Goal: Task Accomplishment & Management: Use online tool/utility

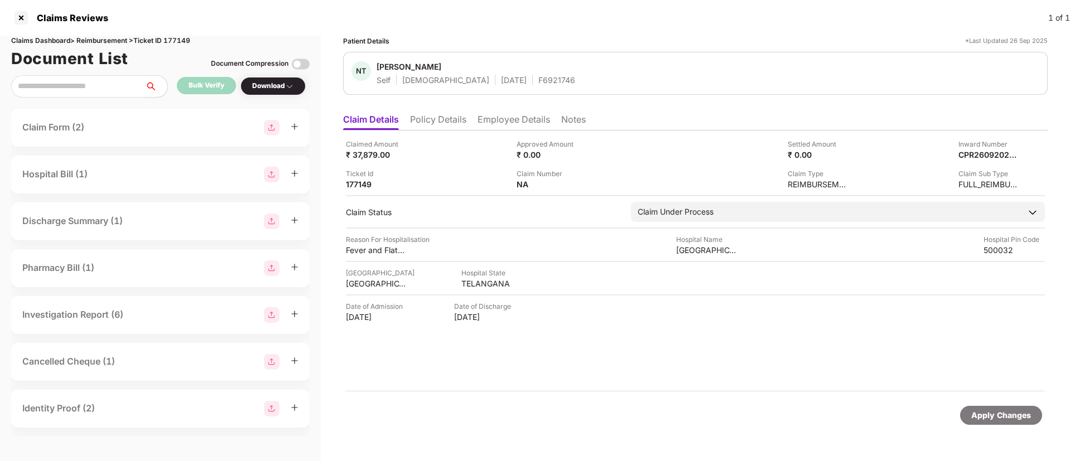
click at [440, 122] on li "Policy Details" at bounding box center [438, 122] width 56 height 16
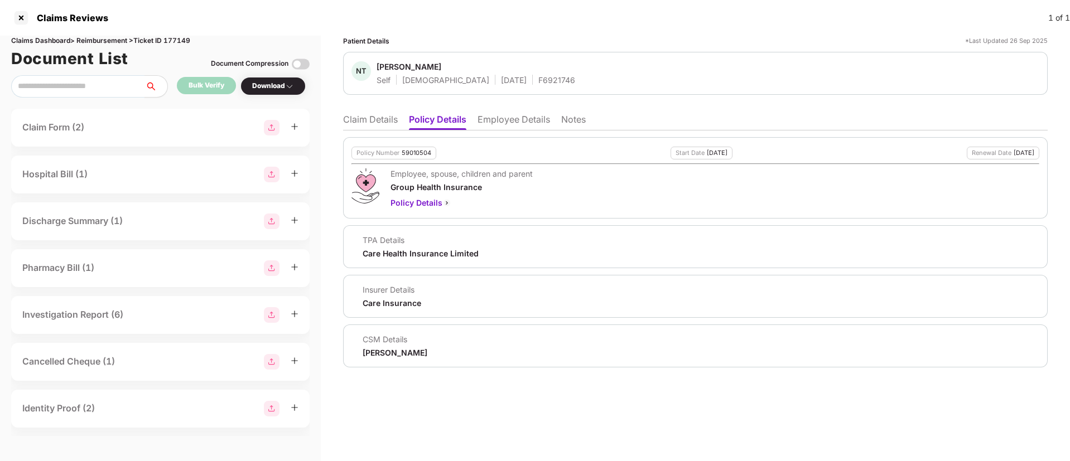
drag, startPoint x: 404, startPoint y: 149, endPoint x: 415, endPoint y: 152, distance: 11.0
click at [408, 151] on div "59010504" at bounding box center [417, 153] width 30 height 7
click at [425, 155] on div "59010504" at bounding box center [417, 153] width 30 height 7
click at [426, 155] on div "59010504" at bounding box center [417, 153] width 30 height 7
copy div "59010504"
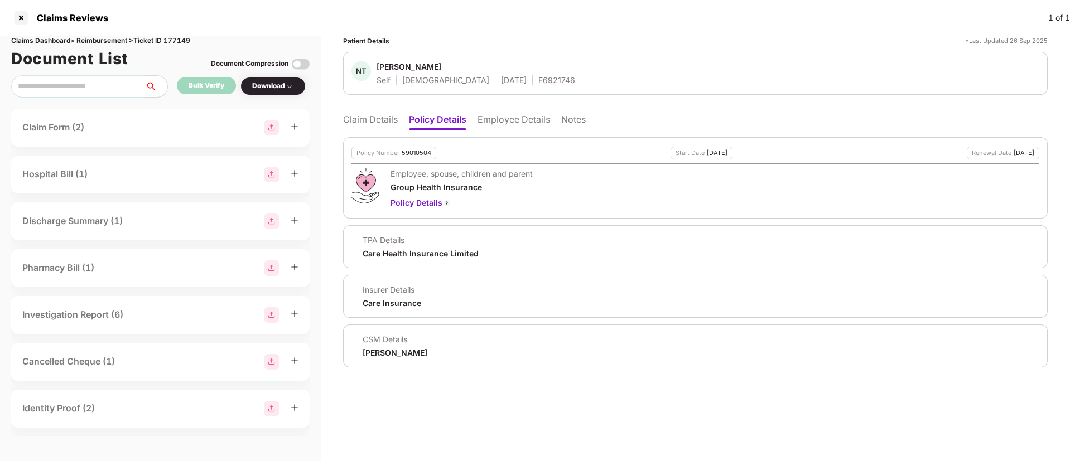
click at [538, 76] on div "F6921746" at bounding box center [556, 80] width 37 height 11
copy div "F6921746"
click at [365, 114] on li "Claim Details" at bounding box center [370, 122] width 55 height 16
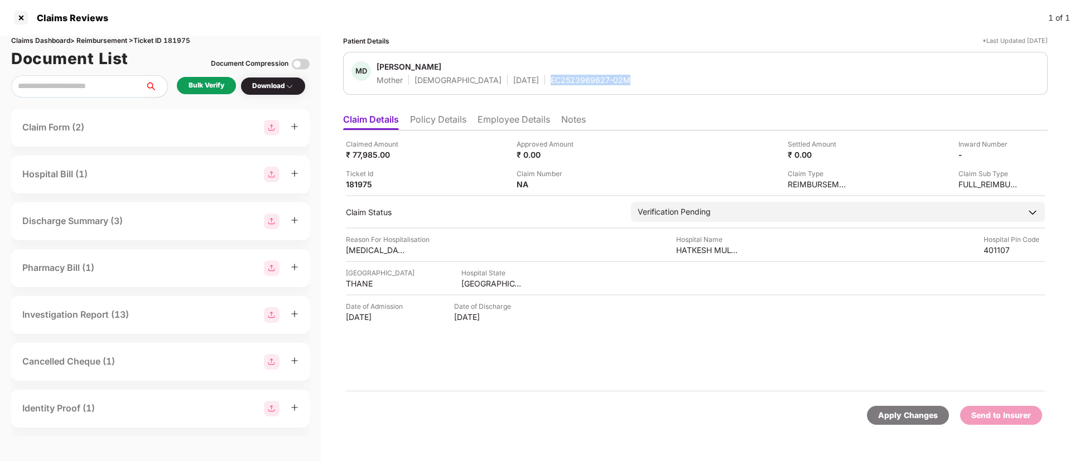
drag, startPoint x: 503, startPoint y: 83, endPoint x: 609, endPoint y: 79, distance: 106.1
click at [609, 79] on div "MD [PERSON_NAME] Mother [DEMOGRAPHIC_DATA] [DATE] EC2523969627-02M" at bounding box center [696, 73] width 688 height 24
copy div "EC2523969627-02M"
click at [428, 121] on li "Policy Details" at bounding box center [438, 122] width 56 height 16
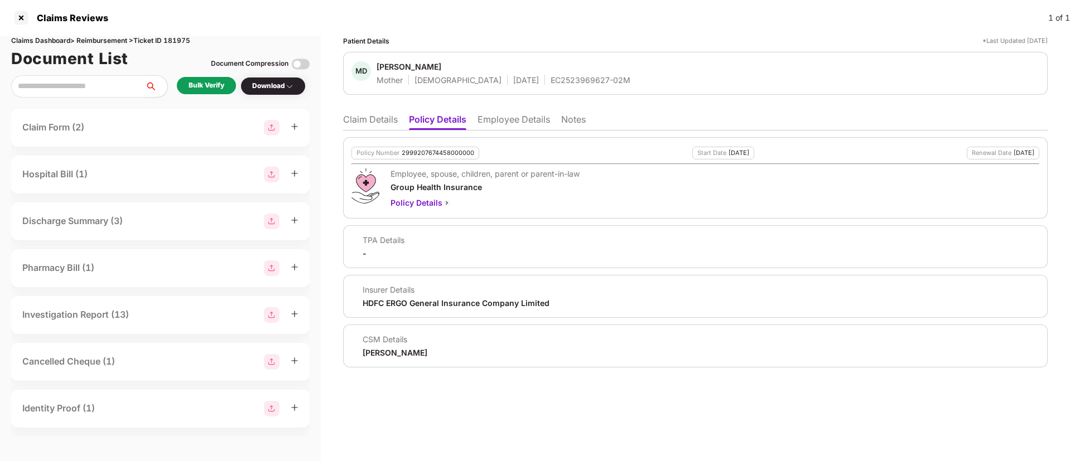
click at [379, 119] on li "Claim Details" at bounding box center [370, 122] width 55 height 16
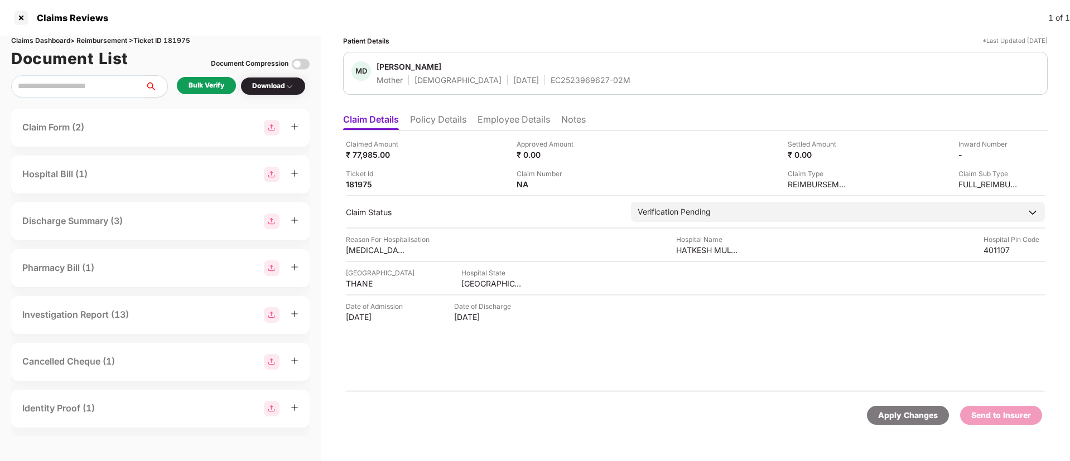
click at [200, 92] on div "Bulk Verify" at bounding box center [206, 85] width 59 height 17
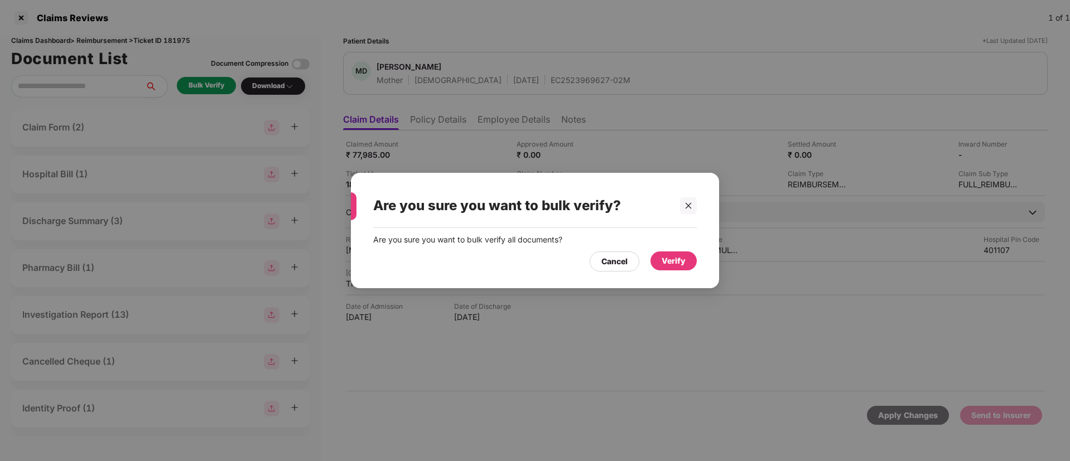
click at [673, 262] on div "Verify" at bounding box center [674, 261] width 24 height 12
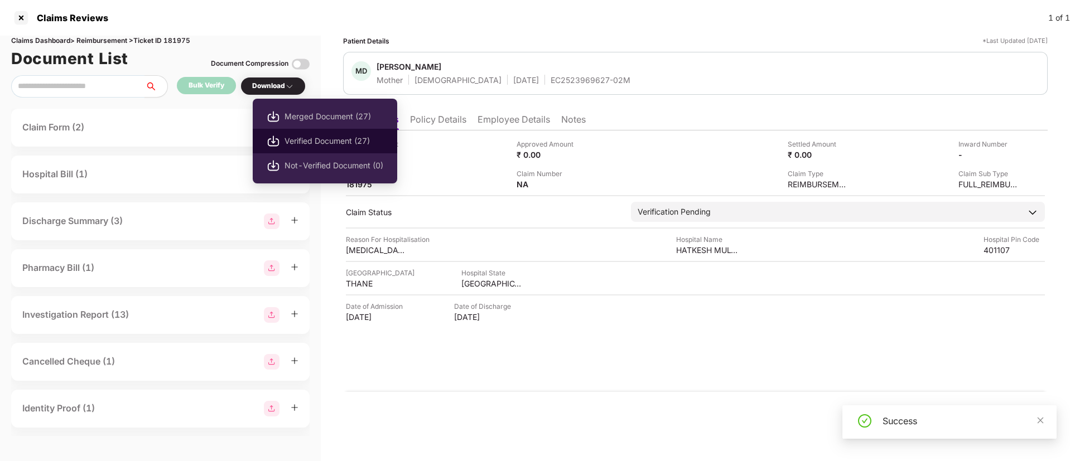
click at [296, 137] on span "Verified Document (27)" at bounding box center [334, 141] width 99 height 12
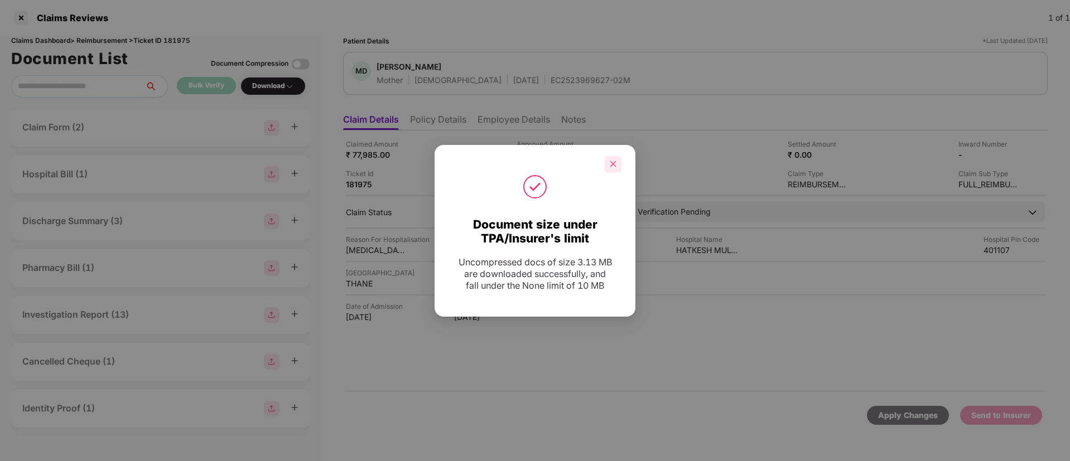
click at [608, 163] on div at bounding box center [613, 164] width 17 height 17
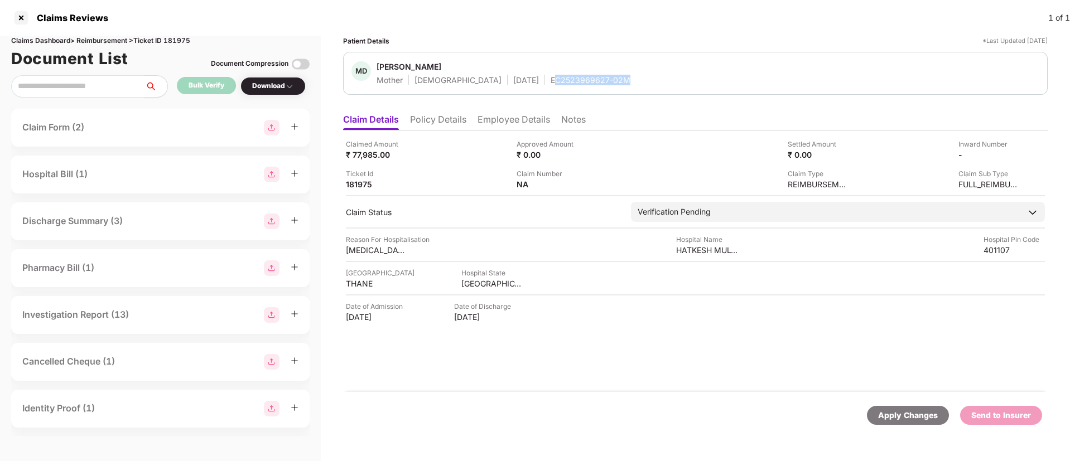
drag, startPoint x: 511, startPoint y: 79, endPoint x: 616, endPoint y: 80, distance: 104.9
click at [616, 80] on div "MD [PERSON_NAME] Mother [DEMOGRAPHIC_DATA] [DATE] EC2523969627-02M" at bounding box center [696, 73] width 688 height 24
drag, startPoint x: 554, startPoint y: 79, endPoint x: 597, endPoint y: 75, distance: 43.1
click at [597, 75] on div "MD Mina Devi Mother Female 01 Jan 1975 EC2523969627-02M" at bounding box center [695, 73] width 705 height 43
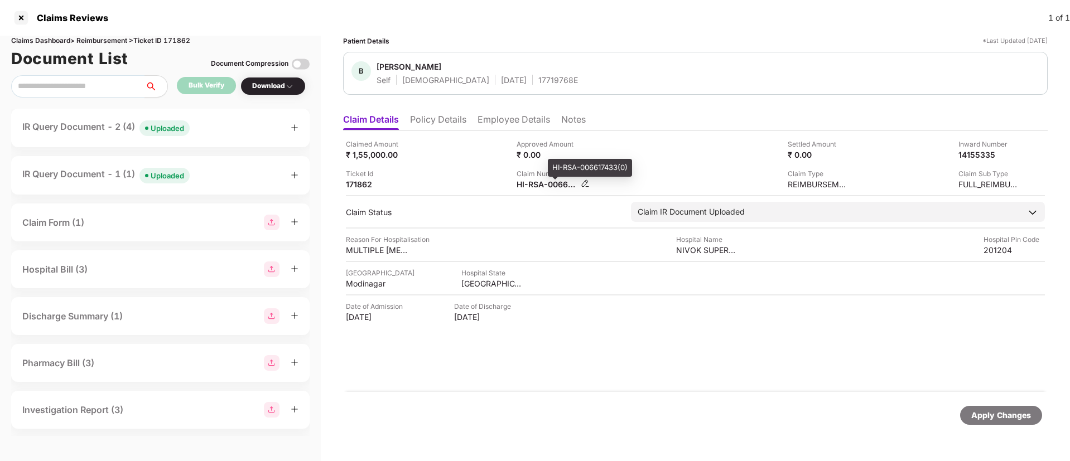
click at [535, 187] on div "HI-RSA-006617433(0)" at bounding box center [547, 184] width 61 height 11
click at [534, 187] on div "HI-RSA-006617433(0)" at bounding box center [547, 184] width 61 height 11
copy div
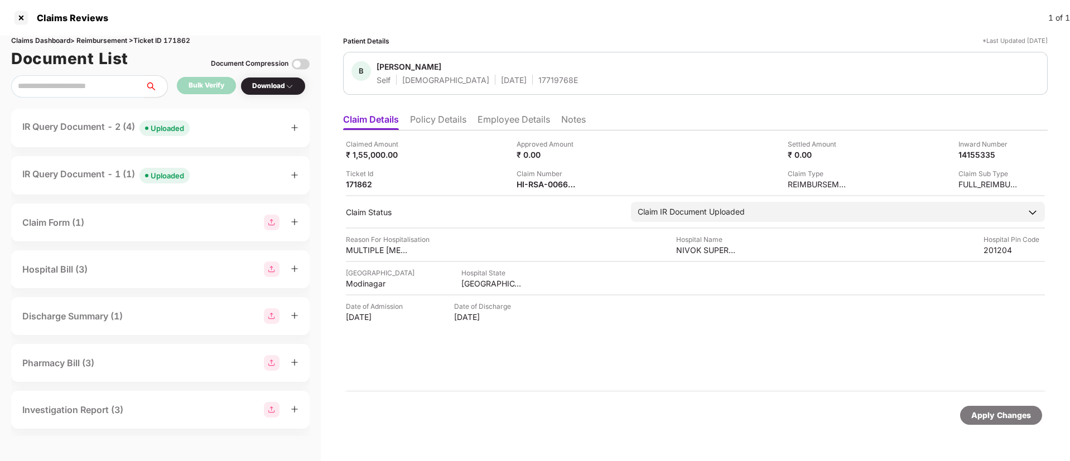
click at [659, 169] on div "Claim Number HI-RSA-006617433(0)" at bounding box center [598, 179] width 162 height 21
click at [673, 165] on div "Claimed Amount ₹ 1,55,000.00 Approved Amount ₹ 0.00 Settled Amount ₹ 0.00 Inwar…" at bounding box center [695, 164] width 699 height 51
click at [535, 185] on div "134610606" at bounding box center [547, 184] width 61 height 11
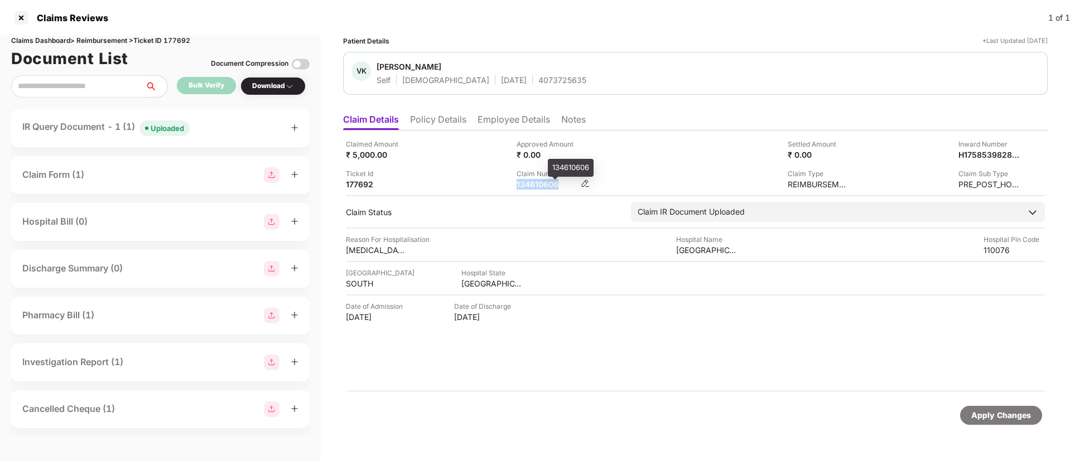
click at [535, 185] on div "134610606" at bounding box center [547, 184] width 61 height 11
copy div "134610606"
click at [422, 114] on li "Policy Details" at bounding box center [438, 122] width 56 height 16
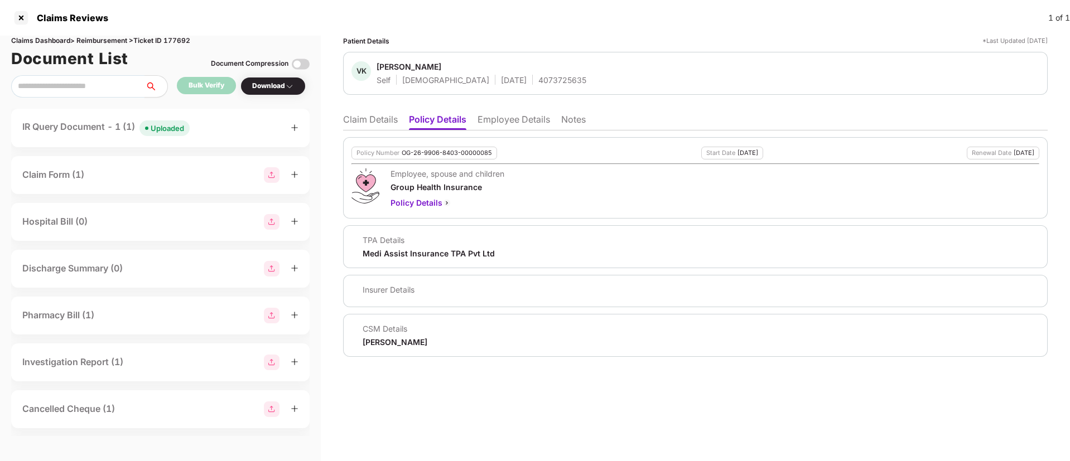
click at [378, 122] on li "Claim Details" at bounding box center [370, 122] width 55 height 16
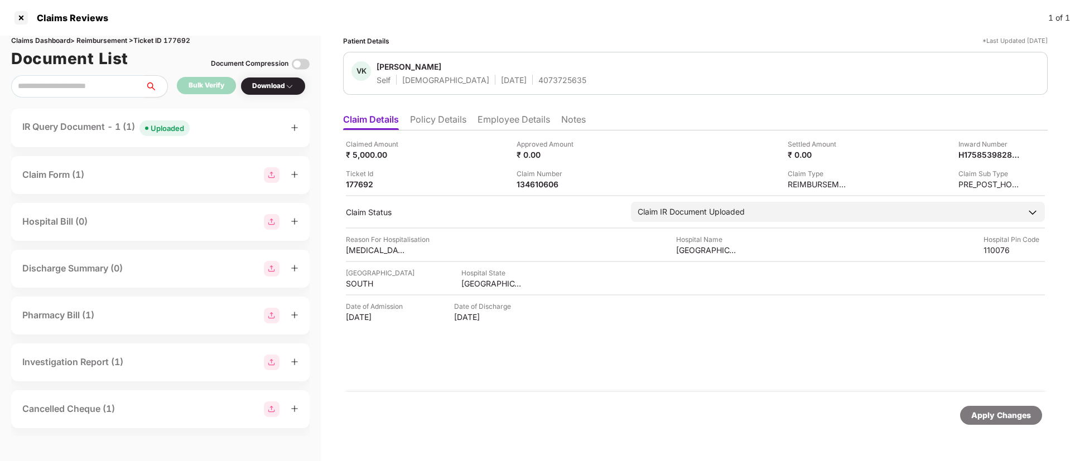
click at [176, 40] on div "Claims Dashboard > Reimbursement > Ticket ID 177692" at bounding box center [160, 41] width 299 height 11
copy div "177692"
click at [526, 182] on div "134610606" at bounding box center [547, 184] width 61 height 11
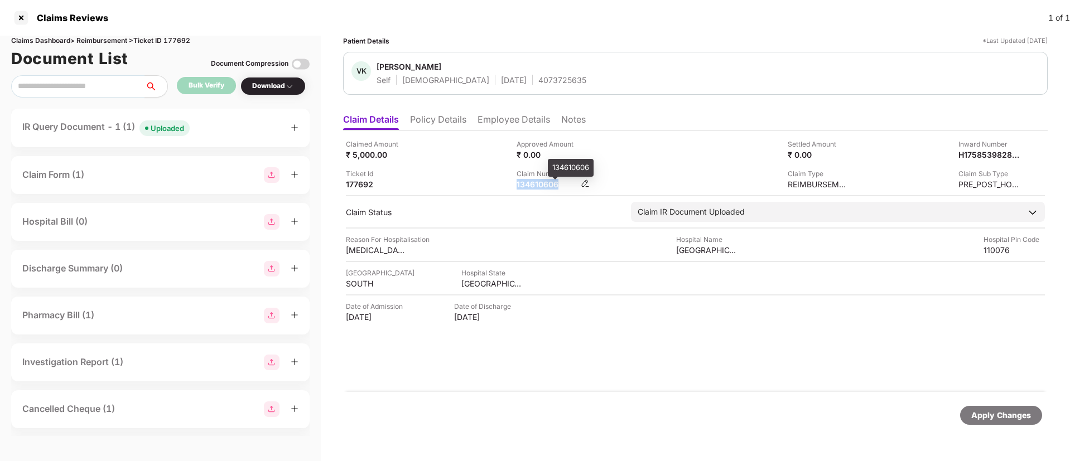
click at [526, 182] on div "134610606" at bounding box center [547, 184] width 61 height 11
copy div "134610606"
click at [638, 144] on div "Approved Amount ₹ 0.00" at bounding box center [598, 149] width 162 height 21
click at [207, 121] on div "IR Query Document - 1 (1) Uploaded" at bounding box center [160, 128] width 276 height 16
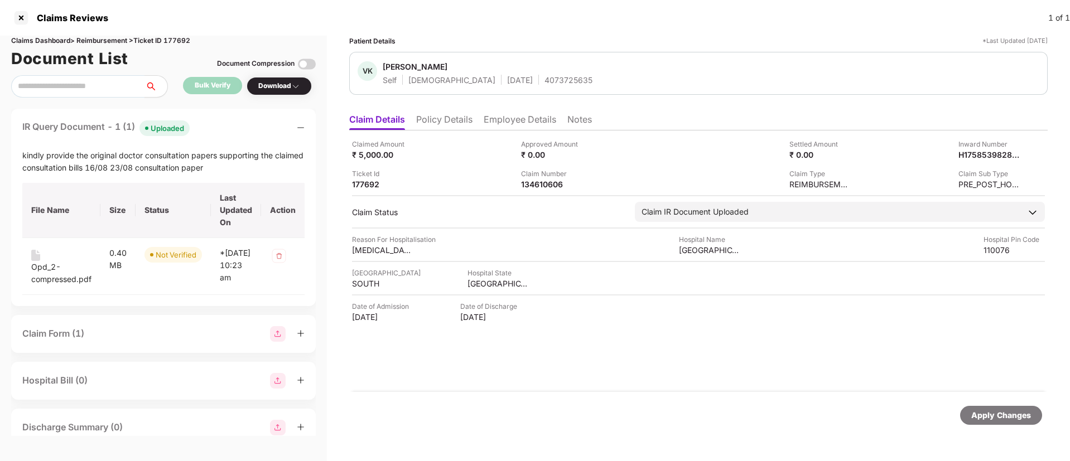
click at [517, 123] on li "Employee Details" at bounding box center [520, 122] width 73 height 16
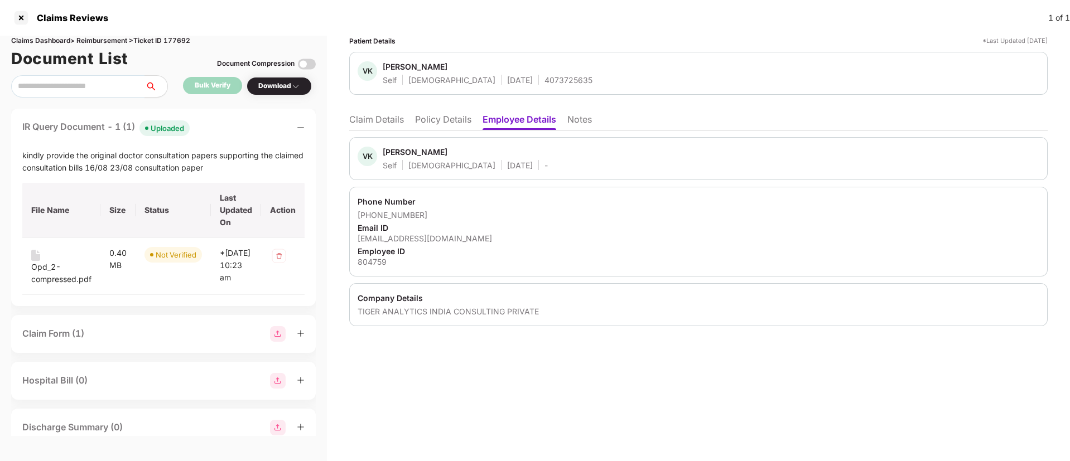
click at [181, 41] on div "Claims Dashboard > Reimbursement > Ticket ID 177692" at bounding box center [163, 41] width 305 height 11
copy div "177692"
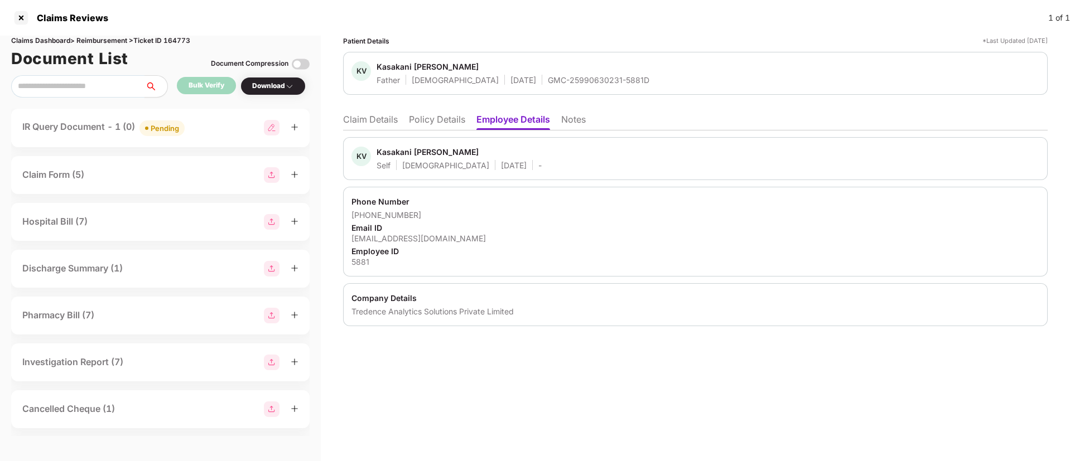
click at [434, 126] on li "Policy Details" at bounding box center [437, 122] width 56 height 16
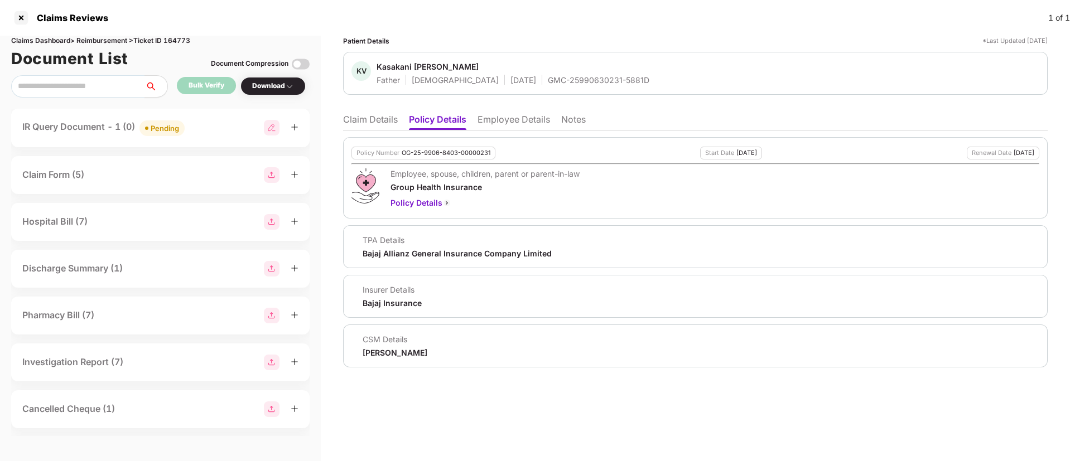
click at [365, 123] on li "Claim Details" at bounding box center [370, 122] width 55 height 16
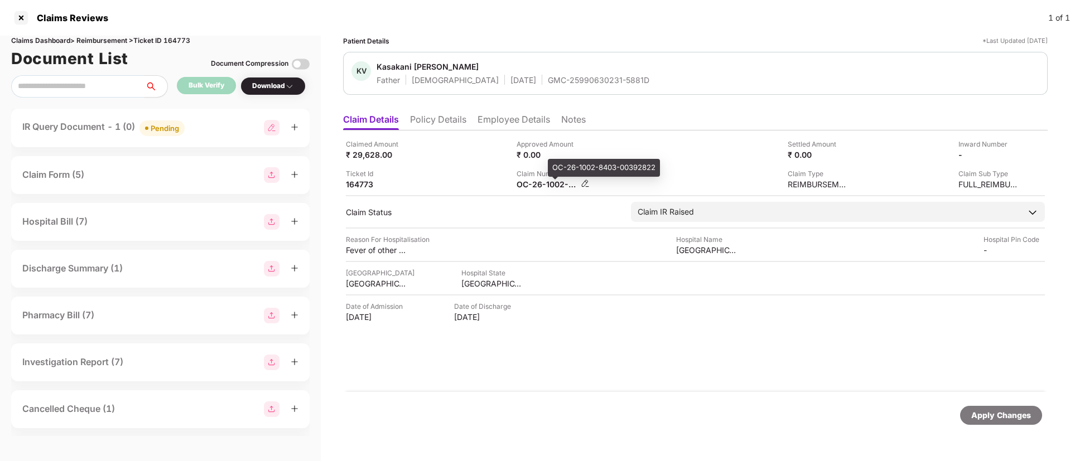
click at [539, 188] on div "OC-26-1002-8403-00392822" at bounding box center [547, 184] width 61 height 11
click at [539, 187] on div "OC-26-1002-8403-00392822" at bounding box center [547, 184] width 61 height 11
copy div
click at [616, 179] on div "Claim Number OC-26-1002-8403-00392822" at bounding box center [598, 179] width 162 height 21
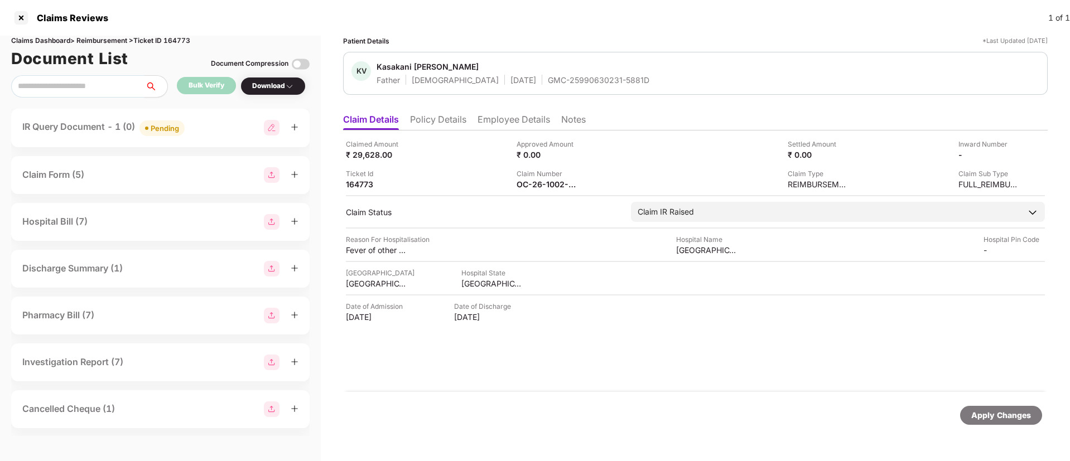
click at [216, 132] on div "IR Query Document - 1 (0) Pending" at bounding box center [160, 128] width 276 height 16
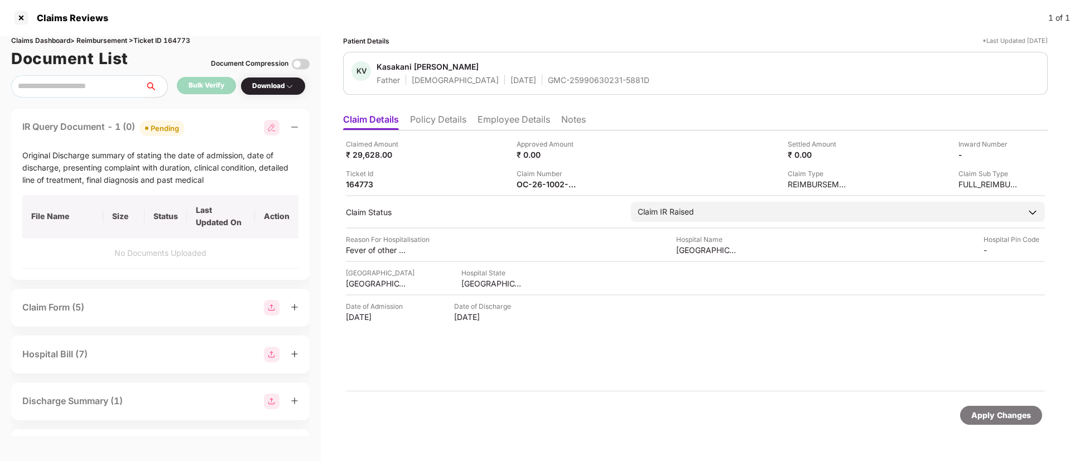
click at [216, 132] on div "IR Query Document - 1 (0) Pending" at bounding box center [160, 128] width 276 height 16
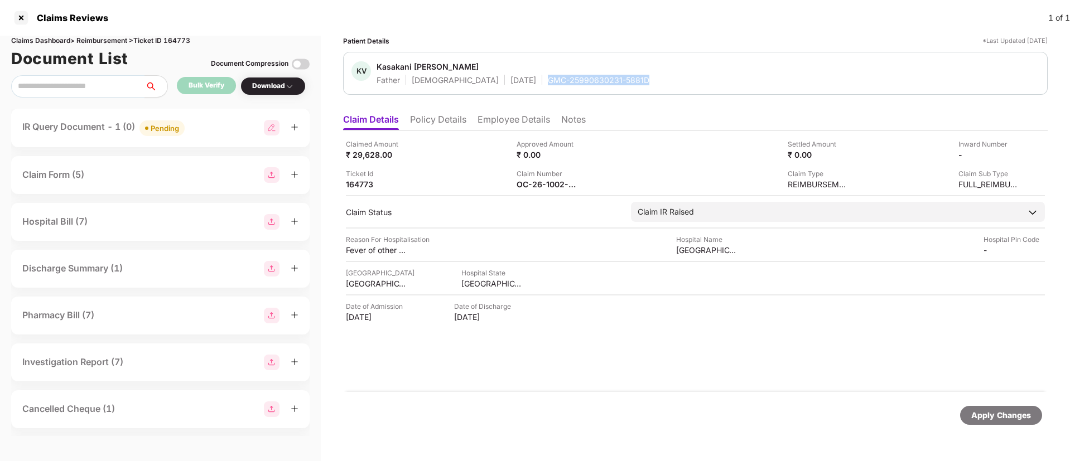
drag, startPoint x: 497, startPoint y: 78, endPoint x: 613, endPoint y: 77, distance: 116.1
click at [613, 77] on div "KV Kasakani Venkateswarlu Father Male 01 Jan 1965 GMC-25990630231-5881D" at bounding box center [696, 73] width 688 height 24
copy div "GMC-25990630231-5881D"
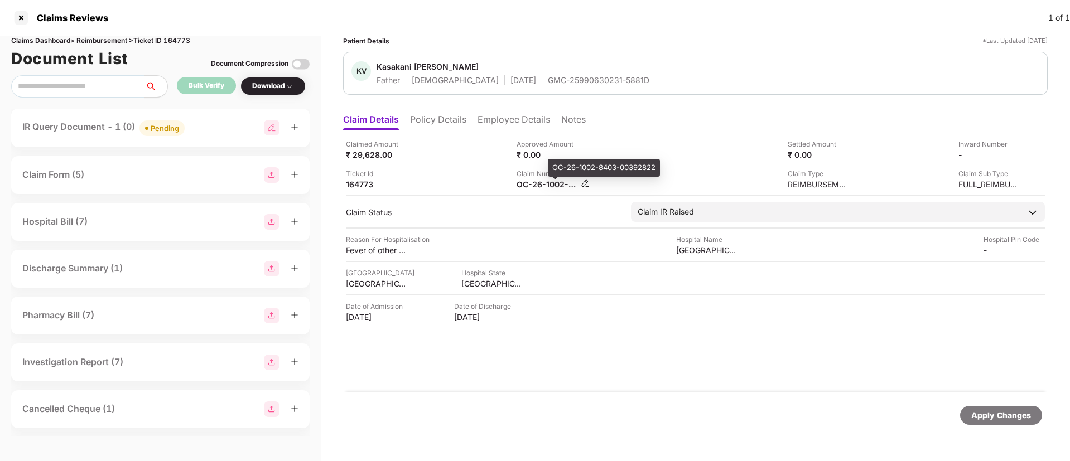
click at [539, 182] on div "OC-26-1002-8403-00392822" at bounding box center [547, 184] width 61 height 11
copy div
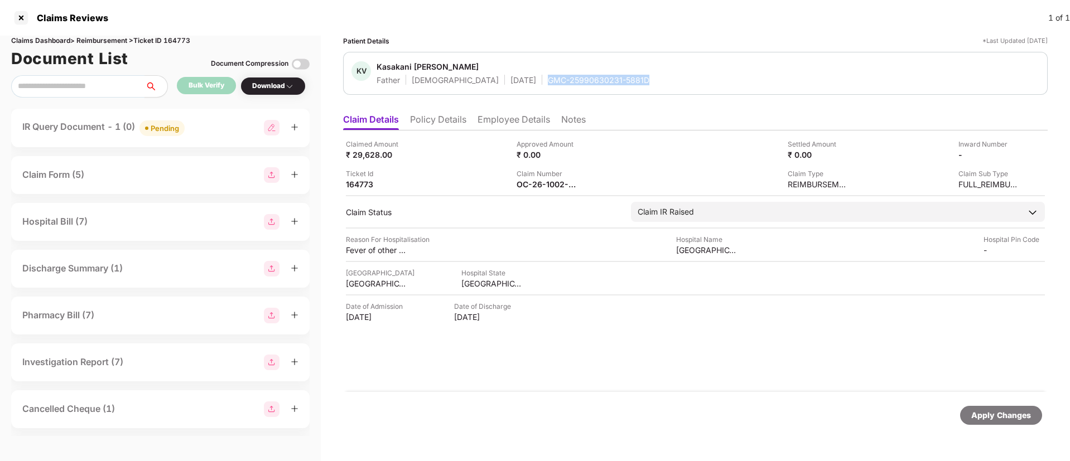
drag, startPoint x: 495, startPoint y: 79, endPoint x: 628, endPoint y: 78, distance: 132.2
click at [628, 78] on div "KV Kasakani Venkateswarlu Father Male 01 Jan 1965 GMC-25990630231-5881D" at bounding box center [696, 73] width 688 height 24
copy div "GMC-25990630231-5881D"
click at [207, 139] on div "IR Query Document - 1 (0) Pending" at bounding box center [160, 128] width 299 height 38
click at [207, 131] on div "IR Query Document - 1 (0) Pending" at bounding box center [160, 128] width 276 height 16
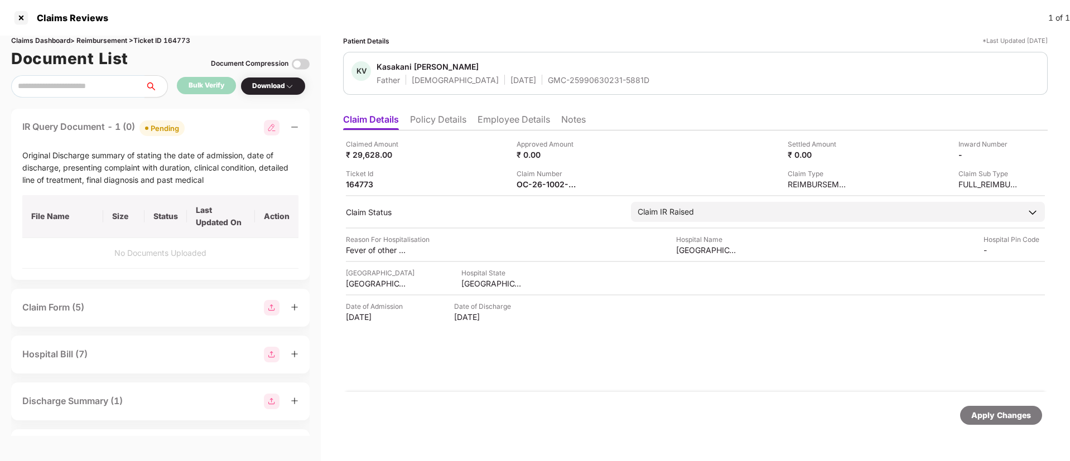
click at [208, 131] on div "IR Query Document - 1 (0) Pending" at bounding box center [160, 128] width 276 height 16
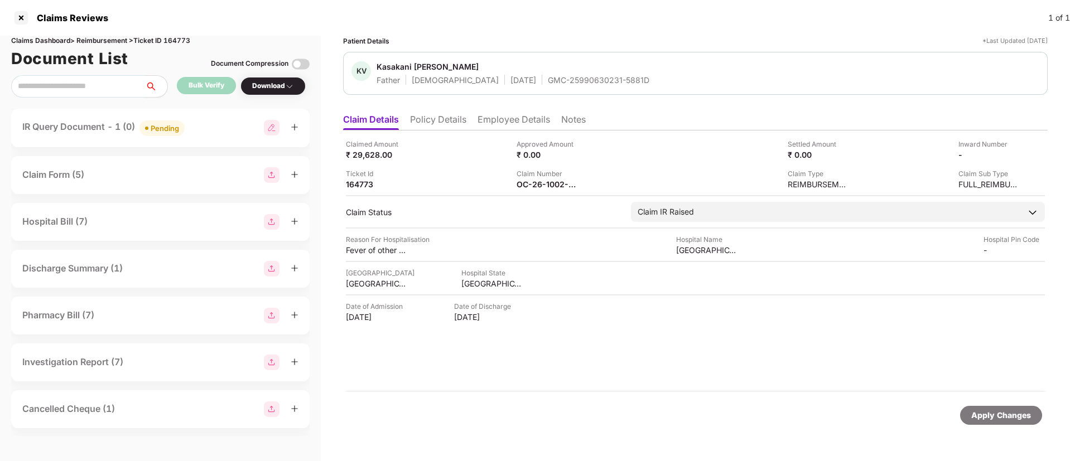
click at [207, 133] on div "IR Query Document - 1 (0) Pending" at bounding box center [160, 128] width 276 height 16
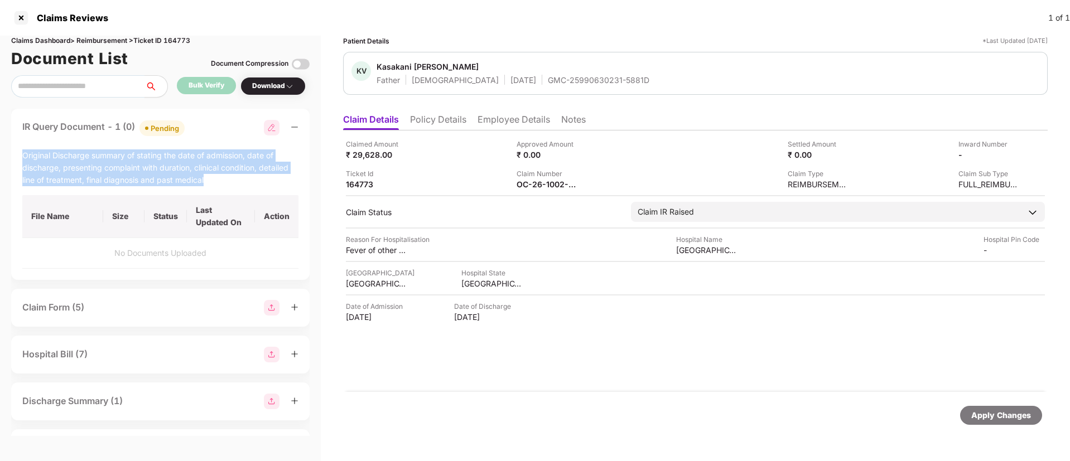
drag, startPoint x: 21, startPoint y: 154, endPoint x: 208, endPoint y: 177, distance: 187.8
click at [208, 177] on div "IR Query Document - 1 (0) Pending Original Discharge summary of stating the dat…" at bounding box center [160, 194] width 299 height 171
copy div "Original Discharge summary of stating the date of admission, date of discharge,…"
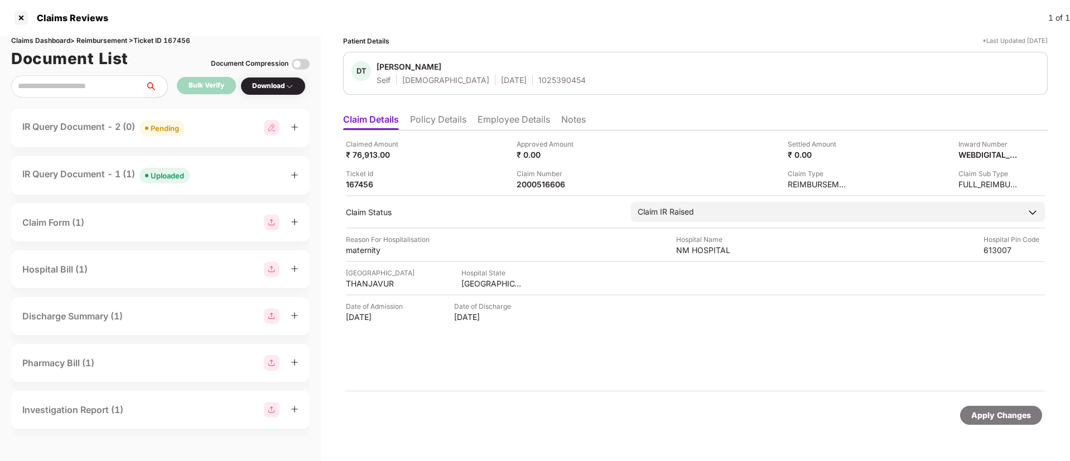
click at [215, 123] on div "IR Query Document - 2 (0) Pending" at bounding box center [160, 128] width 276 height 16
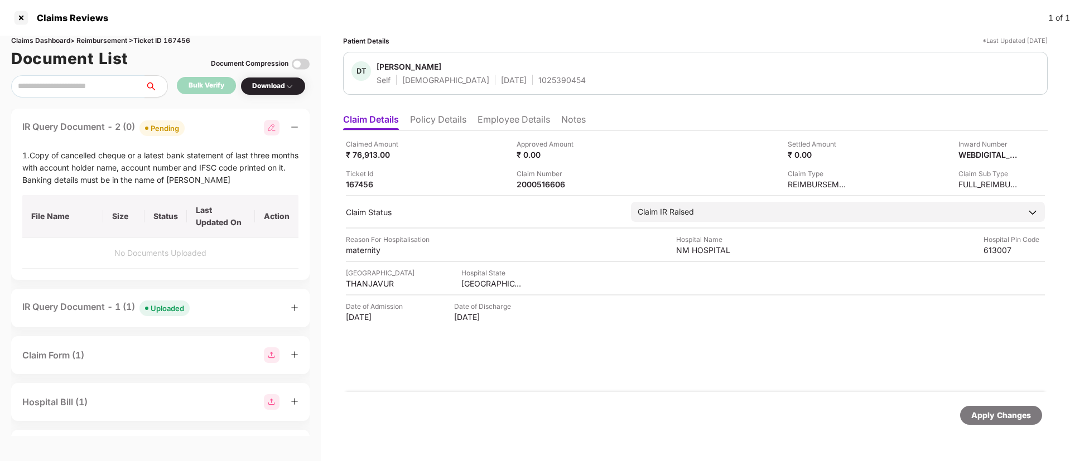
click at [448, 118] on li "Policy Details" at bounding box center [438, 122] width 56 height 16
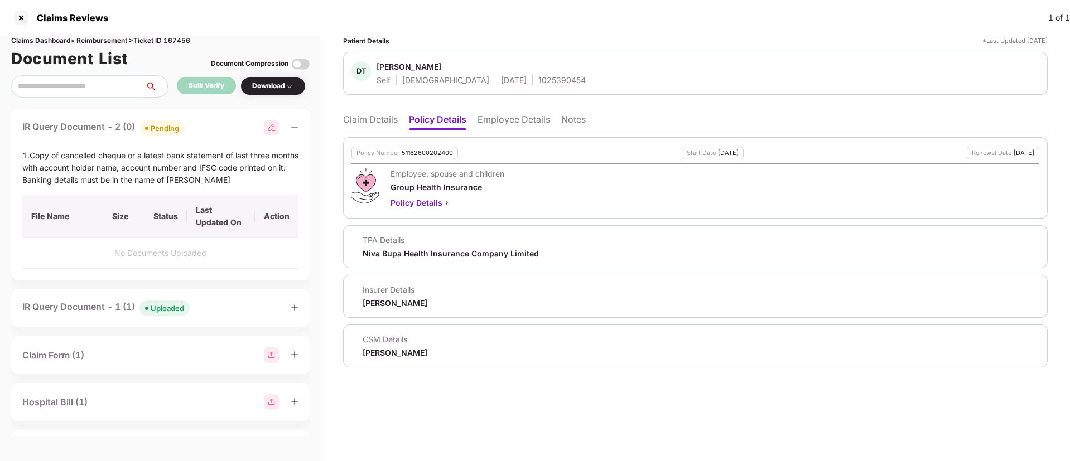
click at [352, 124] on li "Claim Details" at bounding box center [370, 122] width 55 height 16
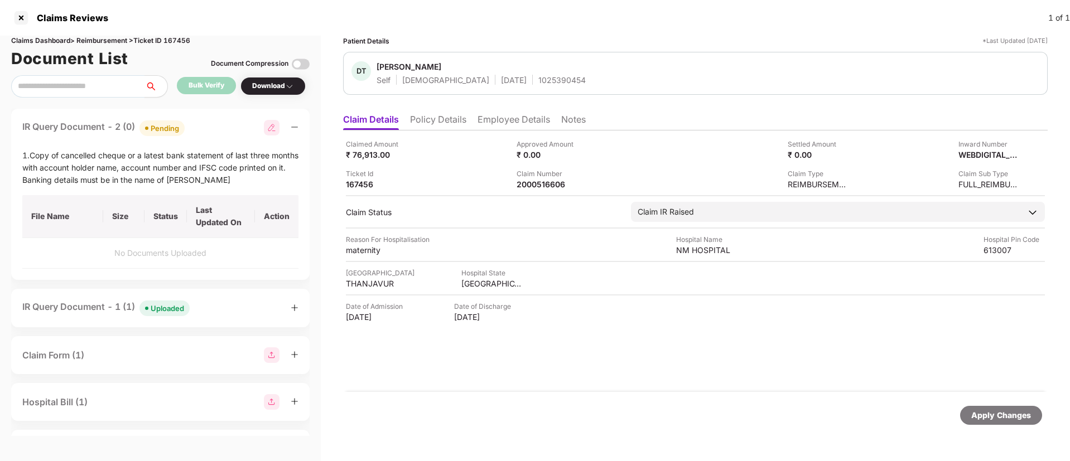
click at [538, 81] on div "1025390454" at bounding box center [561, 80] width 47 height 11
copy div "1025390454"
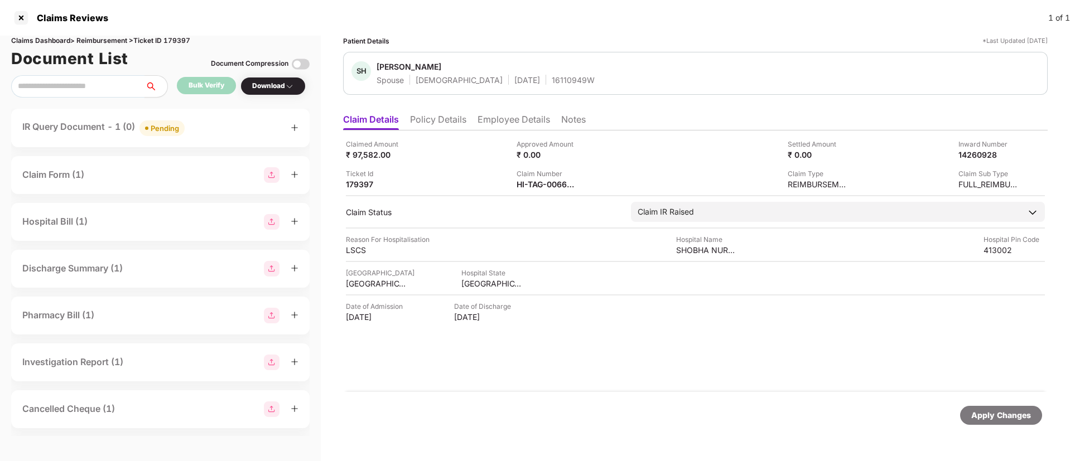
click at [235, 121] on div "IR Query Document - 1 (0) Pending" at bounding box center [160, 128] width 276 height 16
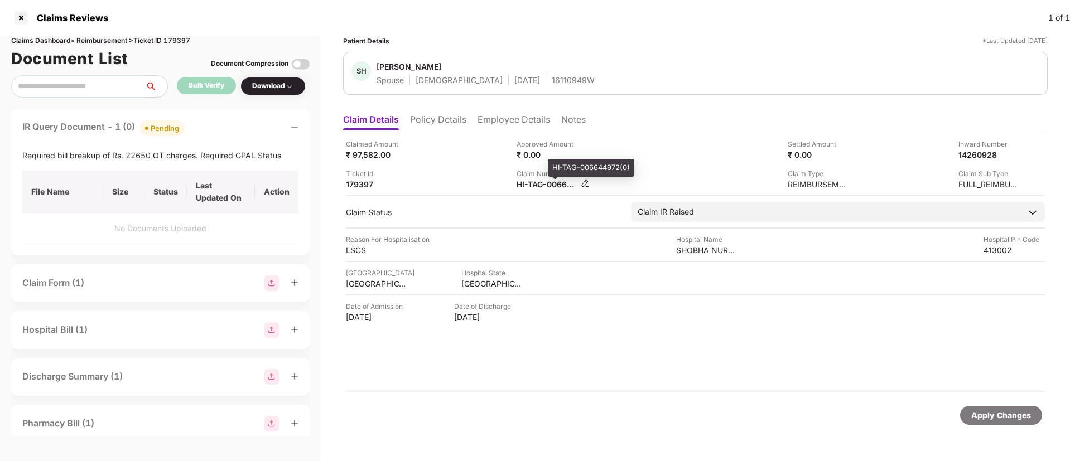
click at [542, 184] on div "HI-TAG-006644972(0)" at bounding box center [547, 184] width 61 height 11
click at [541, 184] on div "HI-TAG-006644972(0)" at bounding box center [547, 184] width 61 height 11
copy div
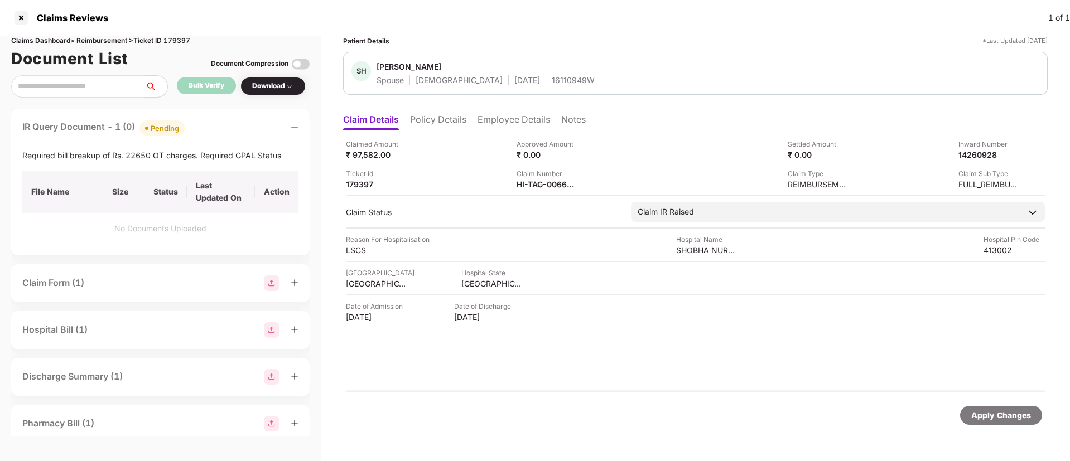
copy div
click at [484, 169] on div "Ticket Id 179397" at bounding box center [427, 179] width 162 height 21
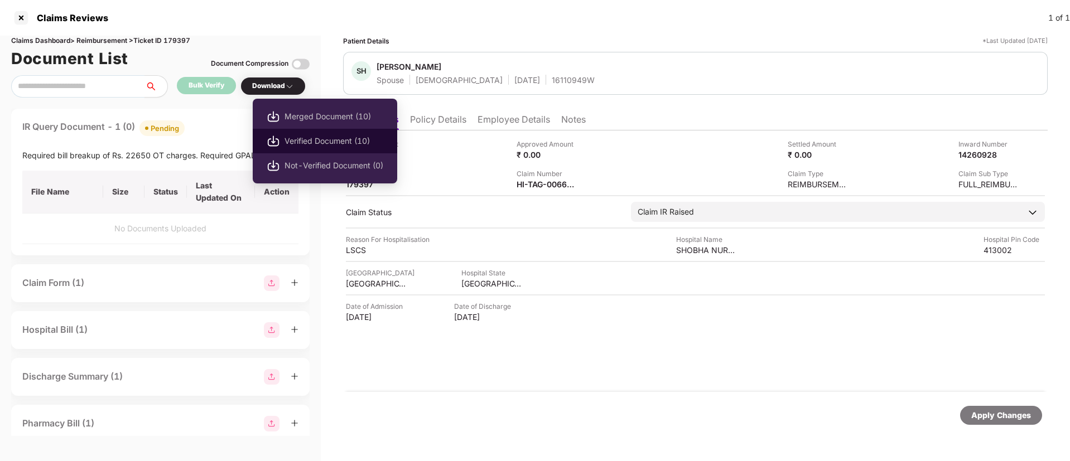
click at [286, 146] on span "Verified Document (10)" at bounding box center [334, 141] width 99 height 12
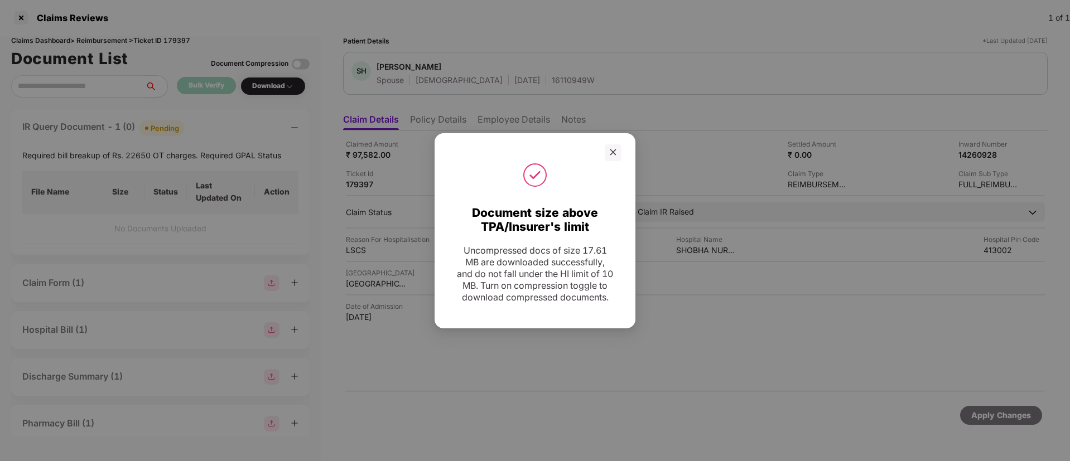
click at [607, 146] on div at bounding box center [613, 153] width 17 height 17
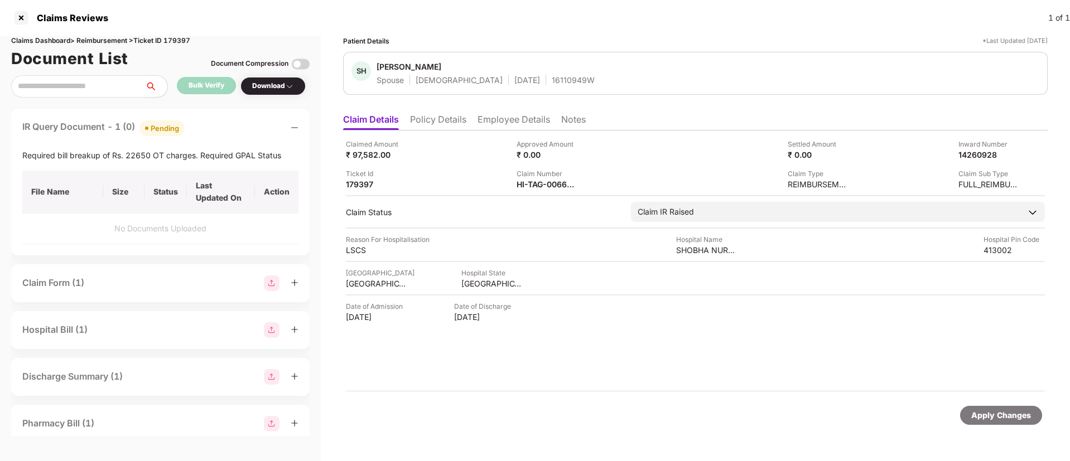
click at [524, 124] on li "Employee Details" at bounding box center [514, 122] width 73 height 16
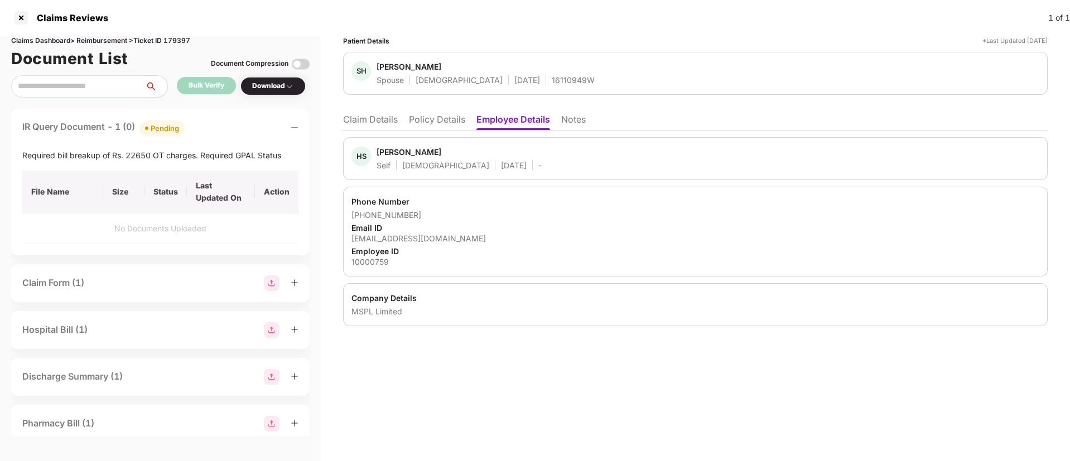
click at [377, 119] on li "Claim Details" at bounding box center [370, 122] width 55 height 16
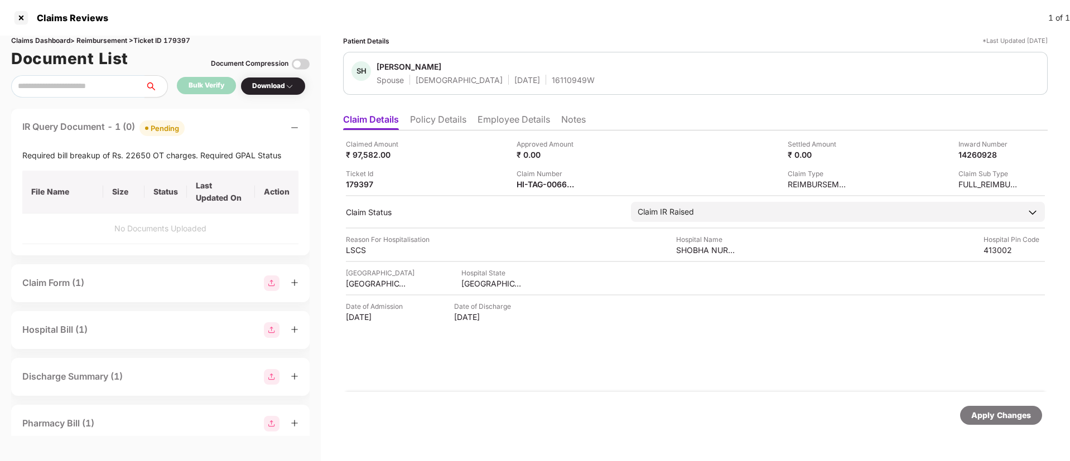
click at [516, 121] on li "Employee Details" at bounding box center [514, 122] width 73 height 16
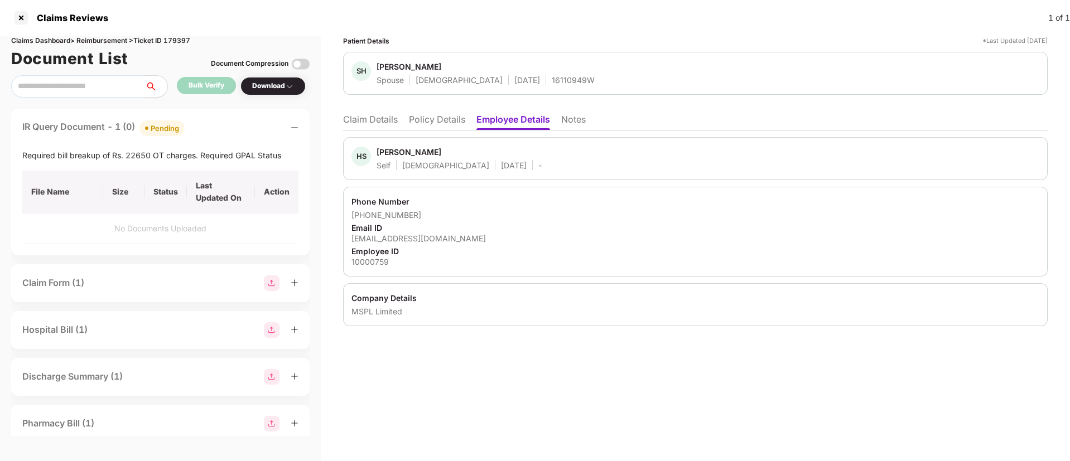
click at [422, 118] on li "Policy Details" at bounding box center [437, 122] width 56 height 16
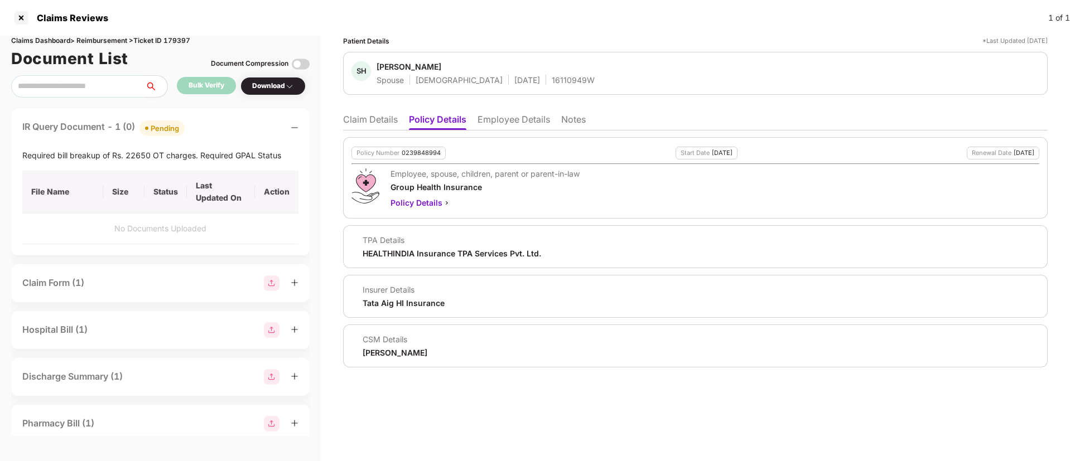
click at [371, 115] on li "Claim Details" at bounding box center [370, 122] width 55 height 16
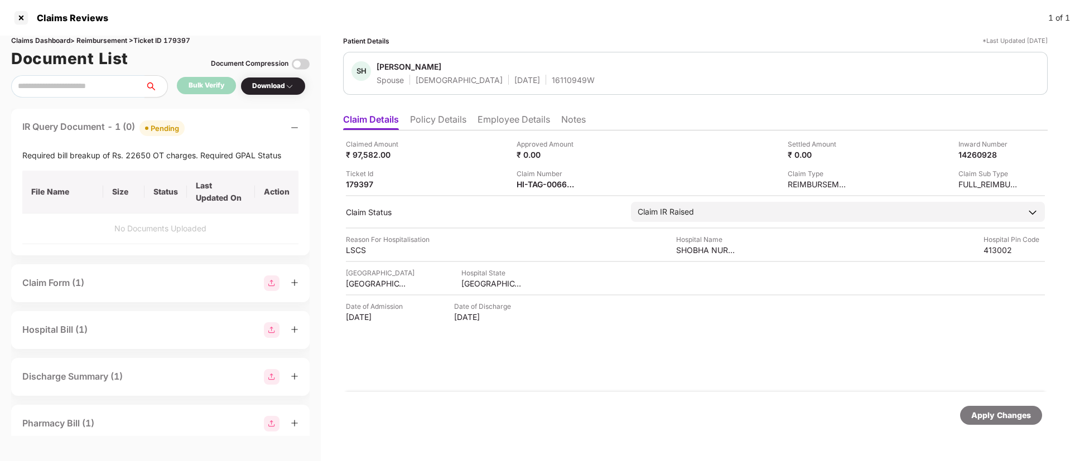
click at [513, 124] on li "Employee Details" at bounding box center [514, 122] width 73 height 16
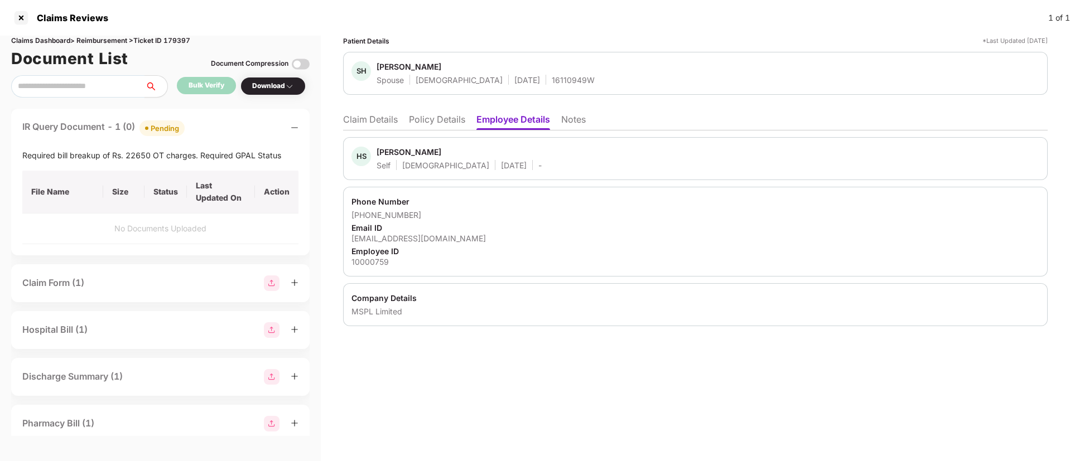
click at [449, 121] on li "Policy Details" at bounding box center [437, 122] width 56 height 16
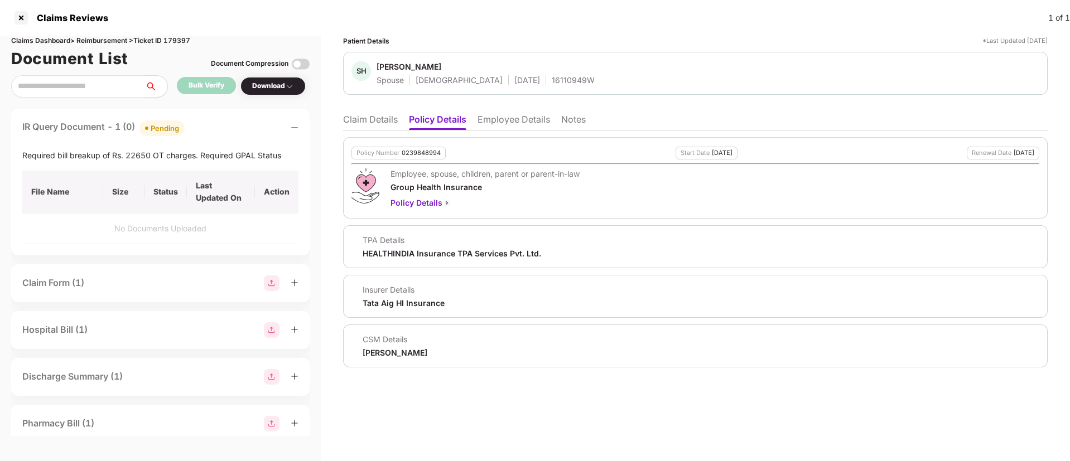
click at [358, 124] on li "Claim Details" at bounding box center [370, 122] width 55 height 16
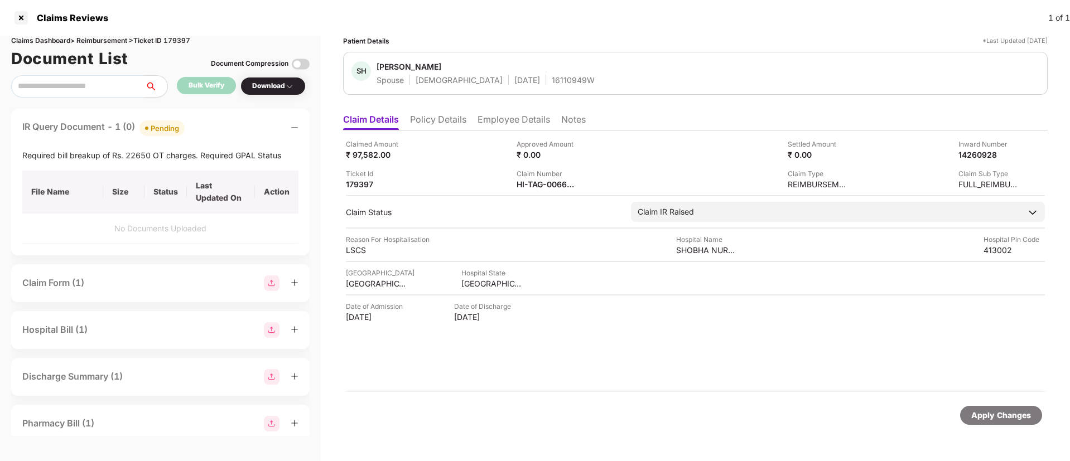
click at [426, 129] on li "Policy Details" at bounding box center [438, 122] width 56 height 16
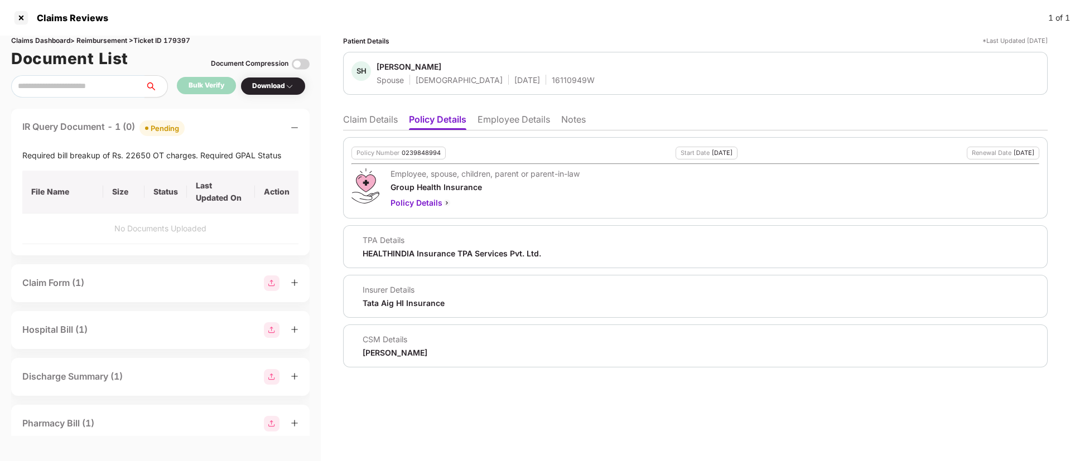
click at [515, 121] on li "Employee Details" at bounding box center [514, 122] width 73 height 16
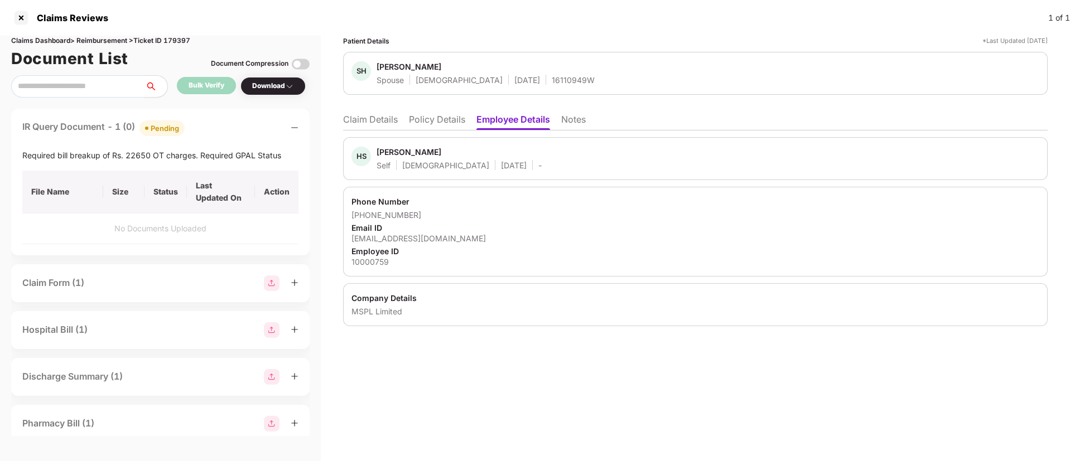
click at [436, 110] on ul "Claim Details Policy Details Employee Details Notes" at bounding box center [695, 119] width 705 height 22
click at [432, 122] on li "Policy Details" at bounding box center [437, 122] width 56 height 16
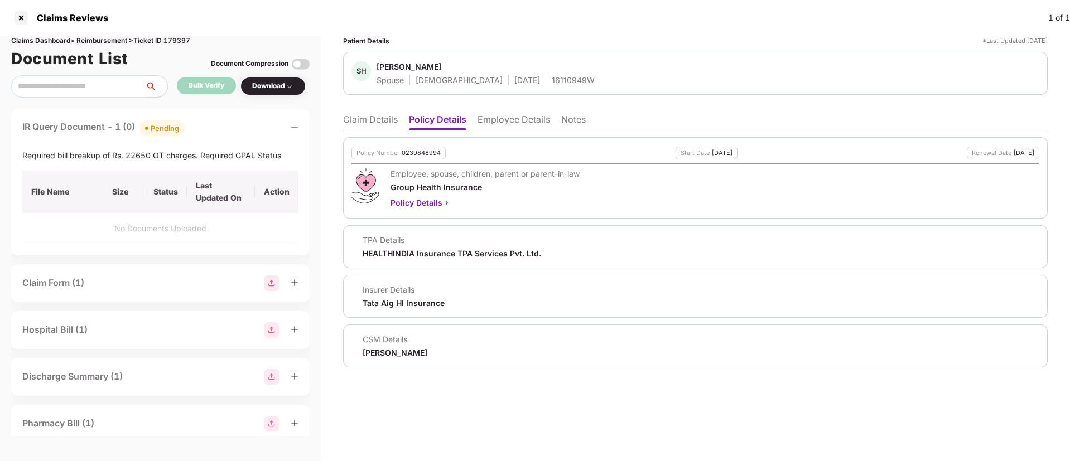
click at [362, 126] on li "Claim Details" at bounding box center [370, 122] width 55 height 16
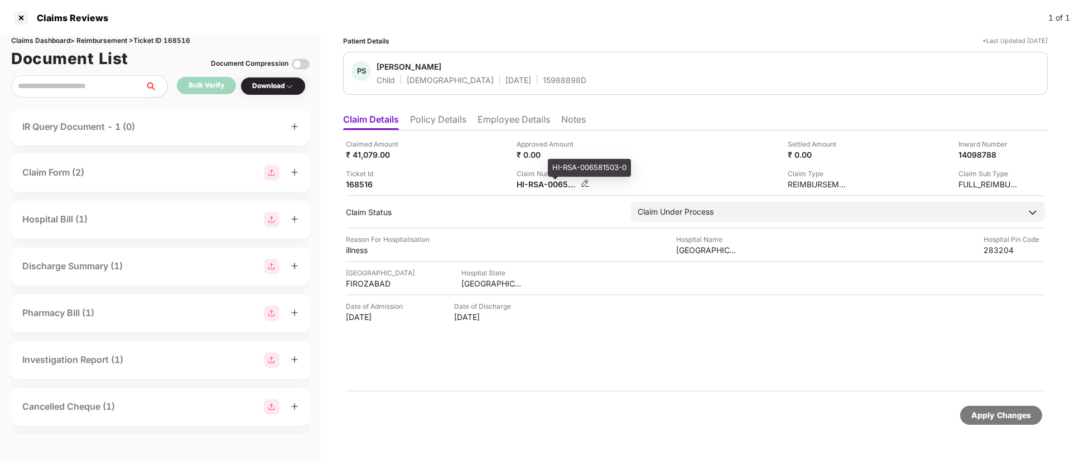
click at [538, 181] on div "HI-RSA-006581503-0" at bounding box center [547, 184] width 61 height 11
copy div
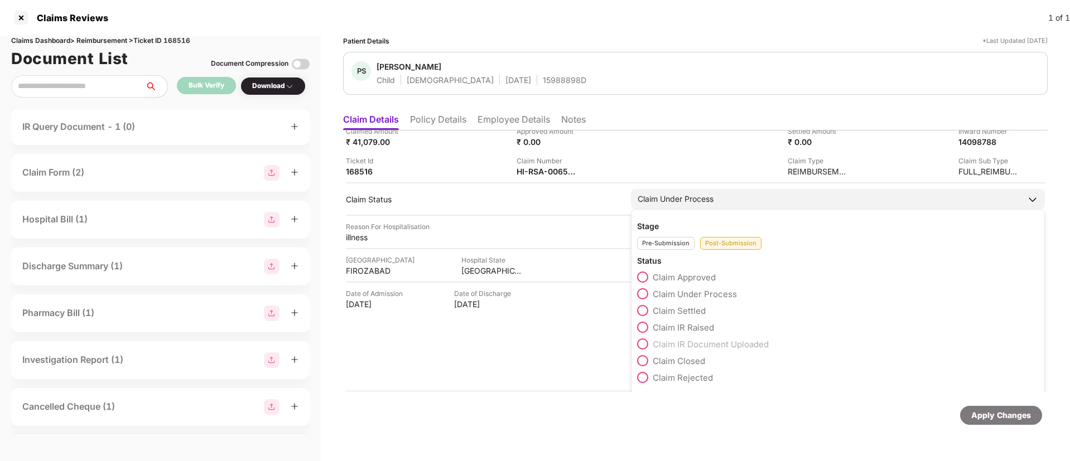
scroll to position [16, 0]
click at [643, 369] on span at bounding box center [642, 374] width 11 height 11
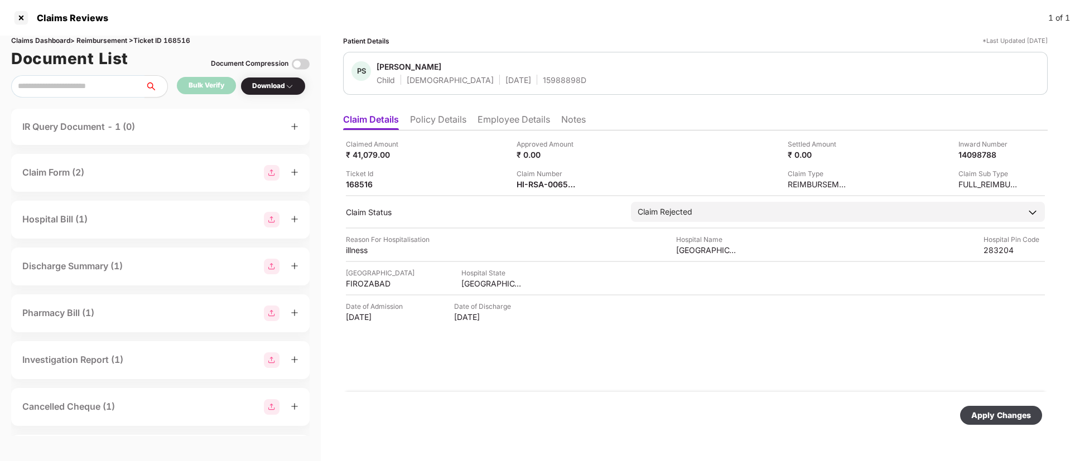
scroll to position [0, 0]
click at [981, 411] on div "Apply Changes" at bounding box center [1001, 416] width 60 height 12
click at [500, 122] on li "Employee Details" at bounding box center [514, 122] width 73 height 16
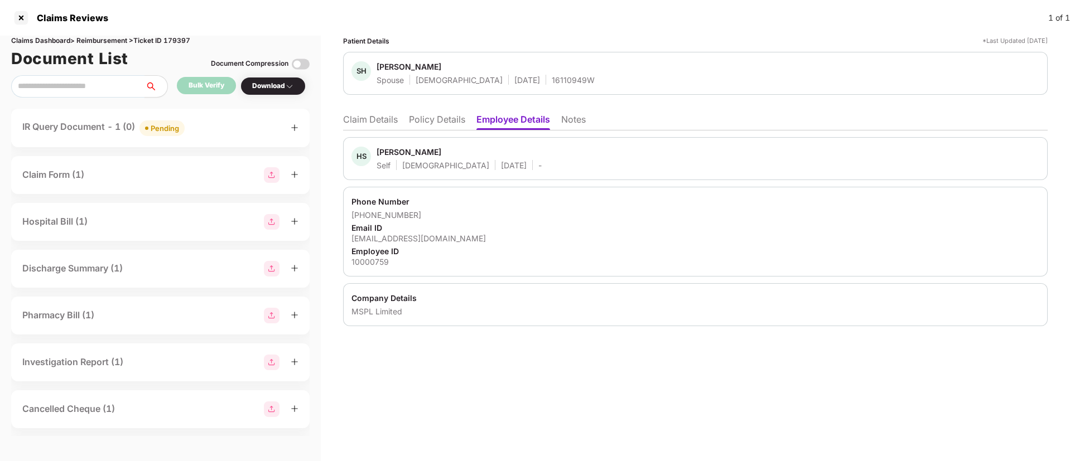
click at [423, 116] on li "Policy Details" at bounding box center [437, 122] width 56 height 16
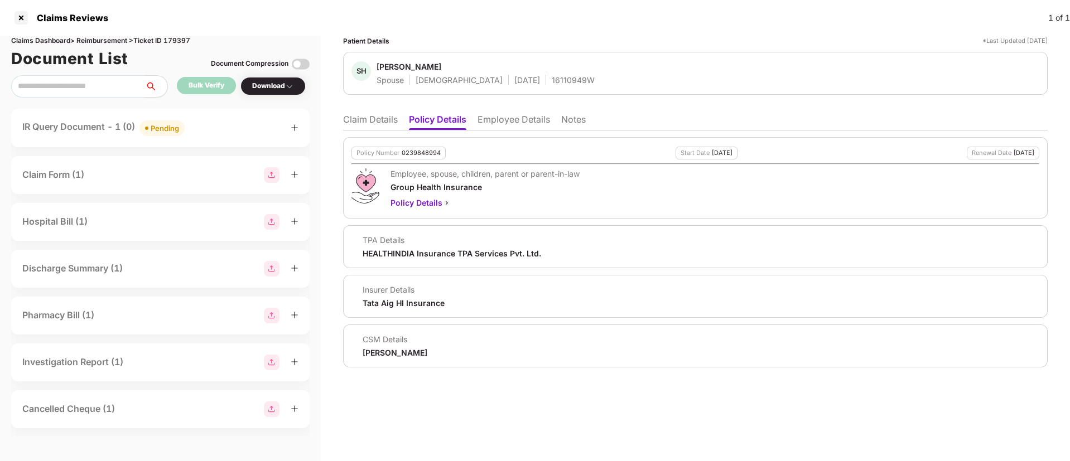
click at [390, 121] on li "Claim Details" at bounding box center [370, 122] width 55 height 16
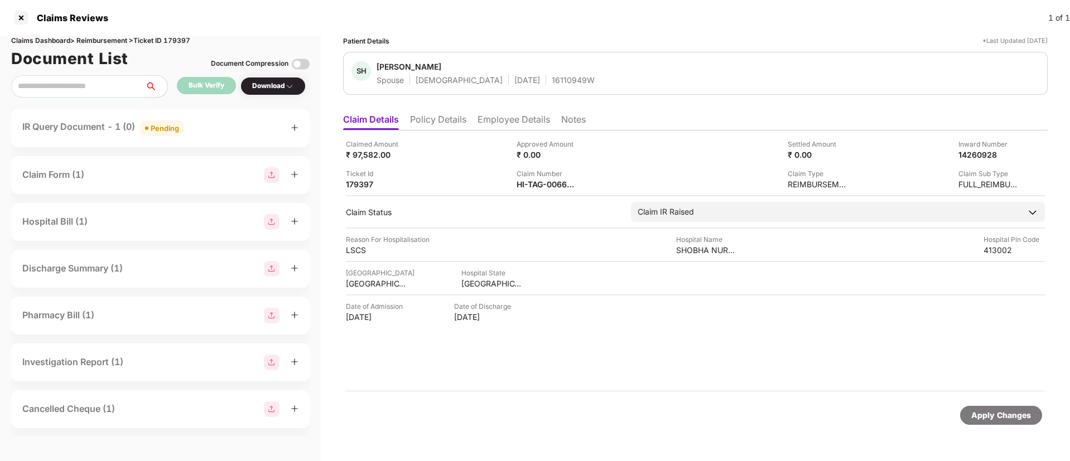
click at [460, 121] on li "Policy Details" at bounding box center [438, 122] width 56 height 16
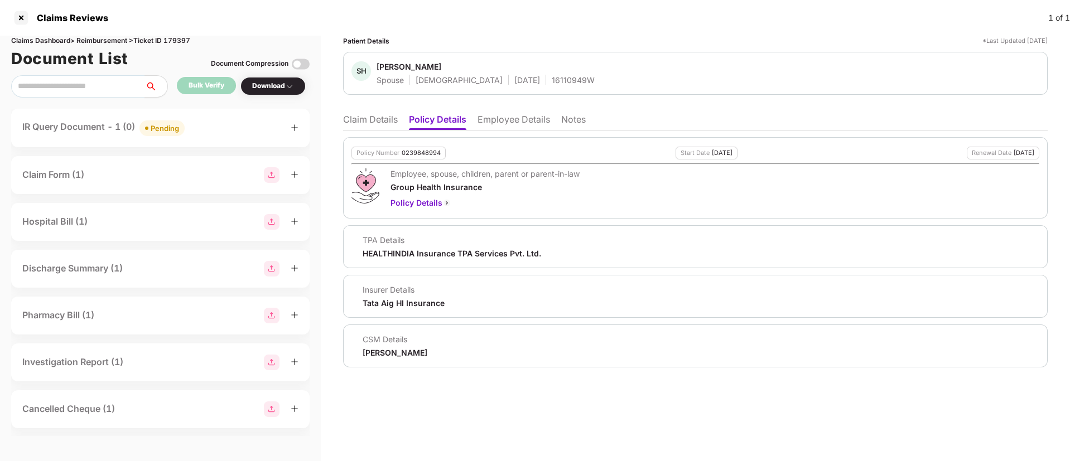
click at [332, 133] on div "Patient Details *Last Updated 09 Oct 2025 SH Savita Hareesh Patil Spouse Female…" at bounding box center [695, 249] width 749 height 426
click at [379, 120] on li "Claim Details" at bounding box center [370, 122] width 55 height 16
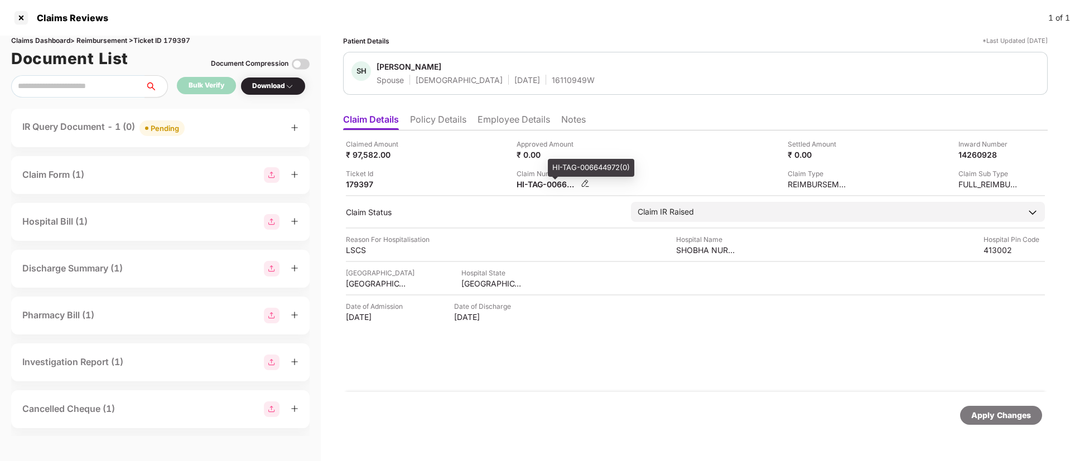
click at [546, 185] on div "HI-TAG-006644972(0)" at bounding box center [547, 184] width 61 height 11
copy div
click at [552, 76] on div "16110949W" at bounding box center [573, 80] width 43 height 11
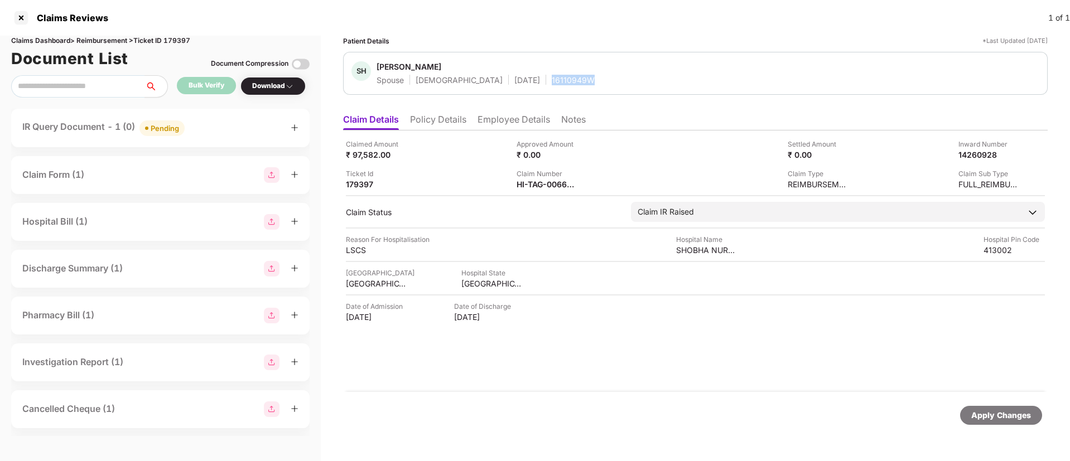
click at [552, 75] on div "16110949W" at bounding box center [573, 80] width 43 height 11
copy div "16110949W"
click at [406, 158] on div "₹ 97,582.00" at bounding box center [376, 155] width 61 height 11
click at [522, 123] on li "Employee Details" at bounding box center [514, 122] width 73 height 16
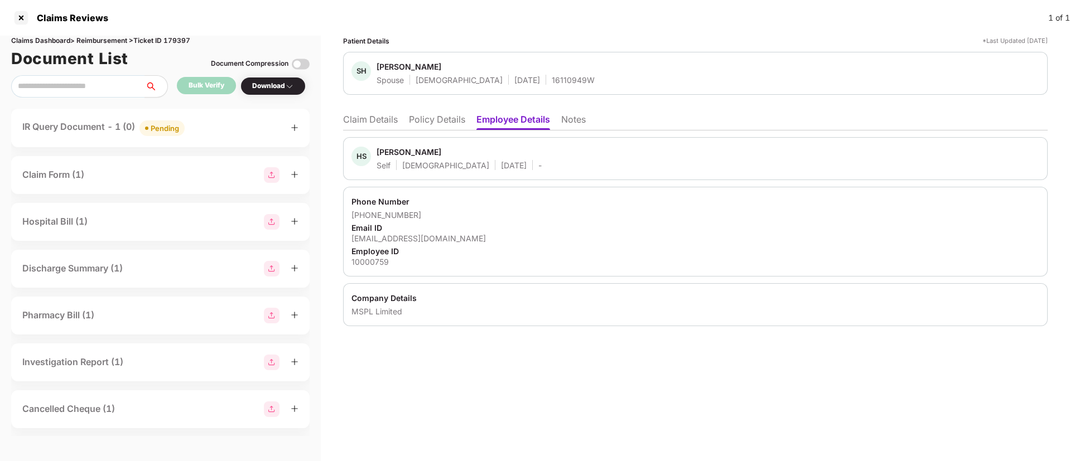
click at [448, 122] on li "Policy Details" at bounding box center [437, 122] width 56 height 16
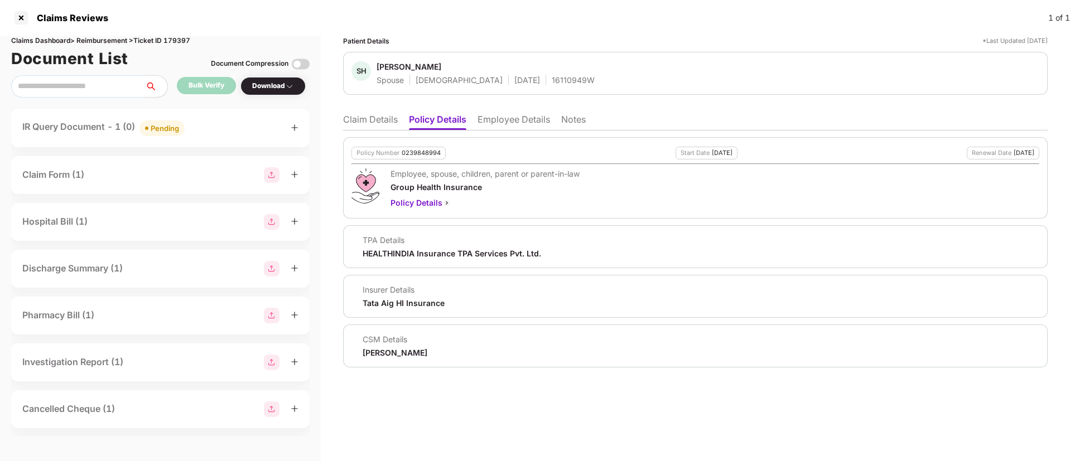
click at [386, 124] on li "Claim Details" at bounding box center [370, 122] width 55 height 16
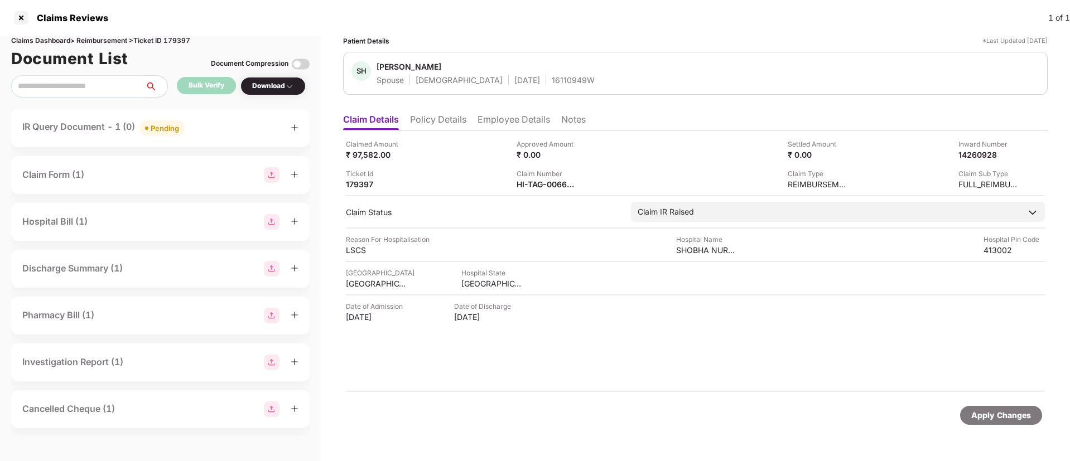
click at [201, 123] on div "IR Query Document - 1 (0) Pending" at bounding box center [160, 128] width 276 height 16
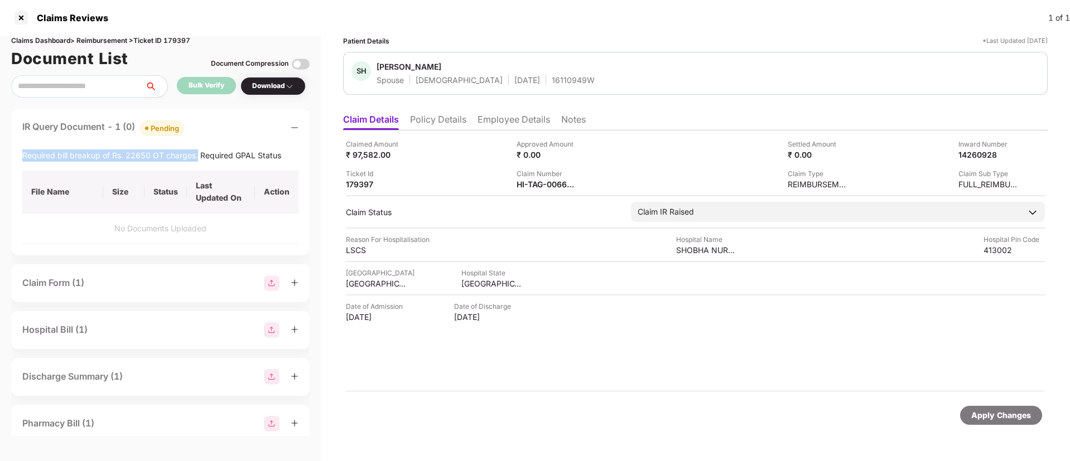
drag, startPoint x: 22, startPoint y: 156, endPoint x: 198, endPoint y: 156, distance: 175.8
click at [198, 156] on div "IR Query Document - 1 (0) Pending Required bill breakup of Rs. 22650 OT charges…" at bounding box center [160, 182] width 299 height 147
copy div "Required bill breakup of Rs. 22650 OT charges."
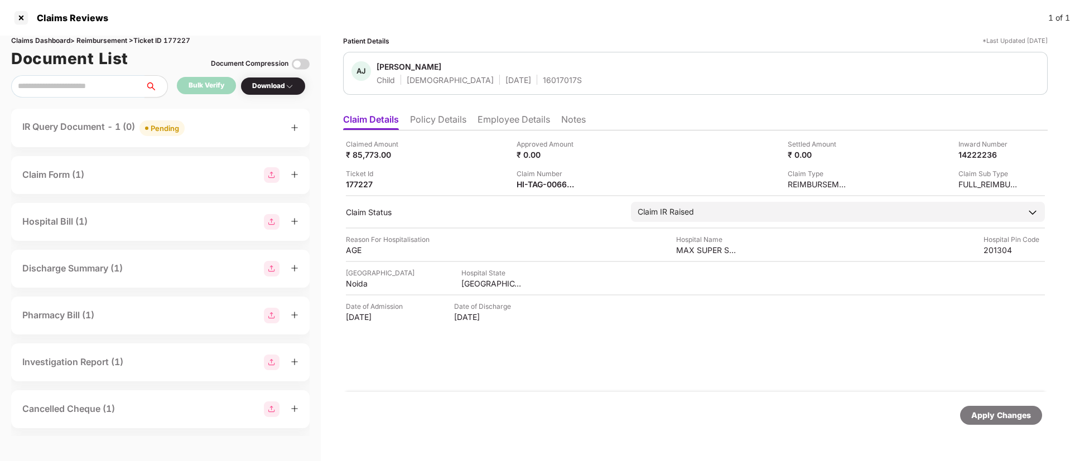
click at [231, 127] on div "IR Query Document - 1 (0) Pending" at bounding box center [160, 128] width 276 height 16
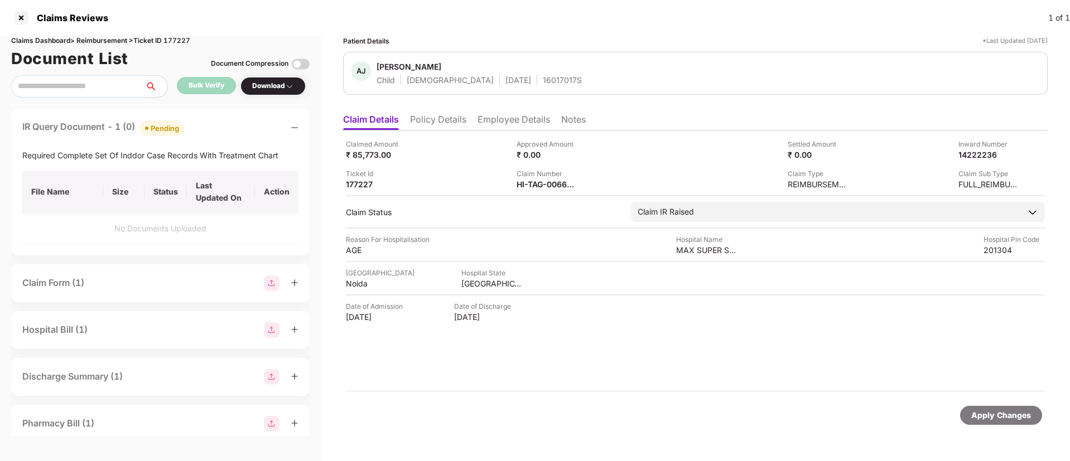
click at [231, 127] on div "IR Query Document - 1 (0) Pending" at bounding box center [160, 128] width 276 height 16
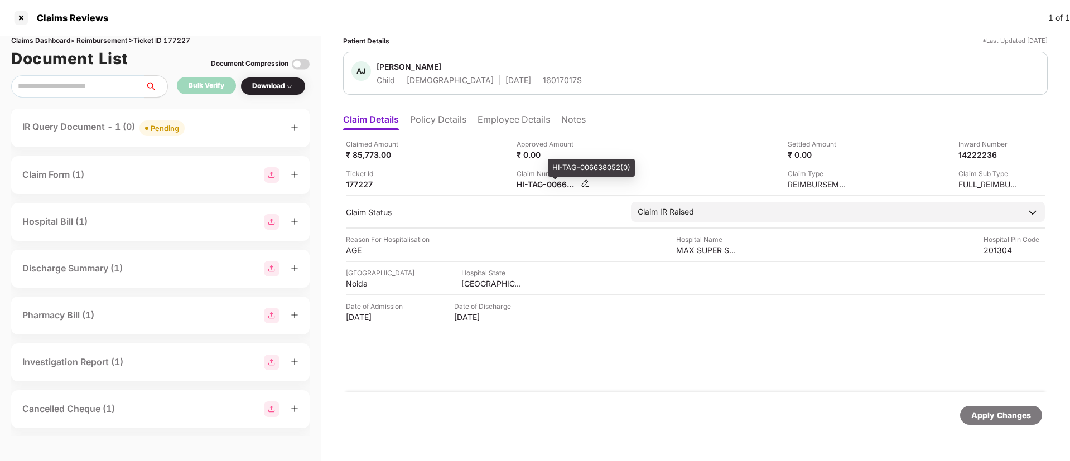
click at [531, 183] on div "HI-TAG-006638052(0)" at bounding box center [547, 184] width 61 height 11
copy div
click at [421, 120] on li "Policy Details" at bounding box center [438, 122] width 56 height 16
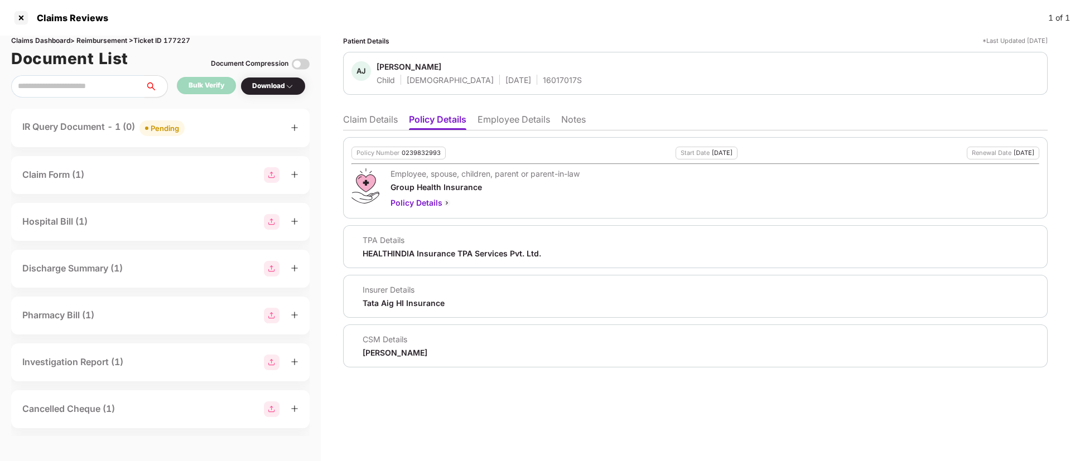
click at [388, 121] on li "Claim Details" at bounding box center [370, 122] width 55 height 16
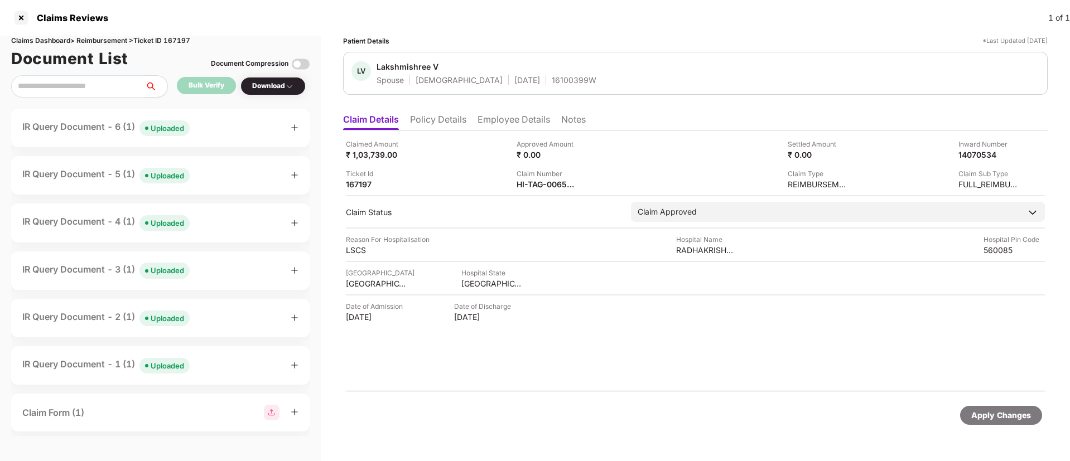
click at [229, 132] on div "IR Query Document - 6 (1) Uploaded" at bounding box center [160, 128] width 276 height 16
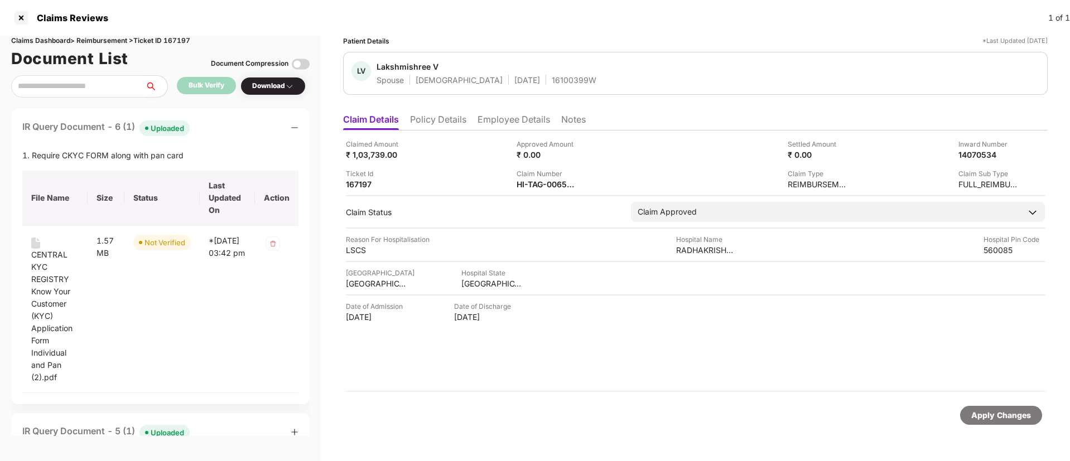
click at [228, 132] on div "IR Query Document - 6 (1) Uploaded" at bounding box center [160, 128] width 276 height 16
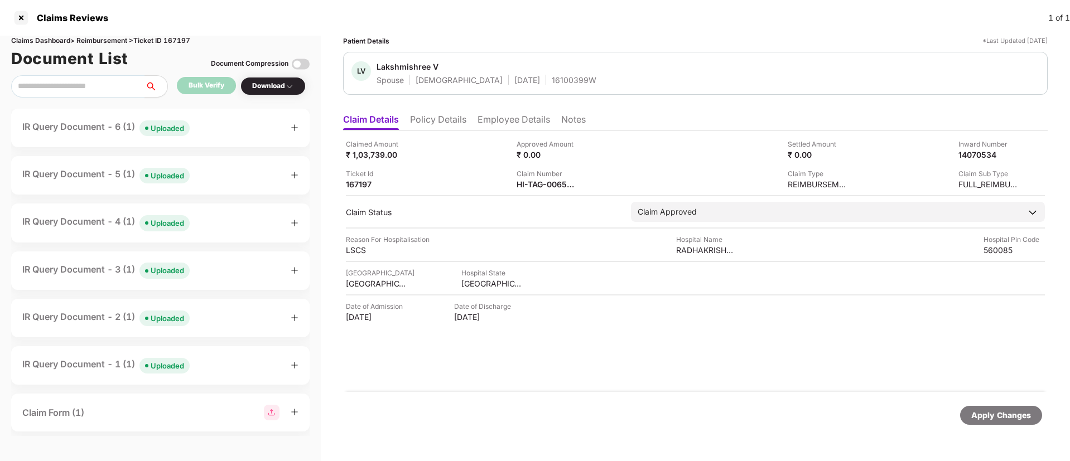
click at [228, 132] on div "IR Query Document - 6 (1) Uploaded" at bounding box center [160, 128] width 276 height 16
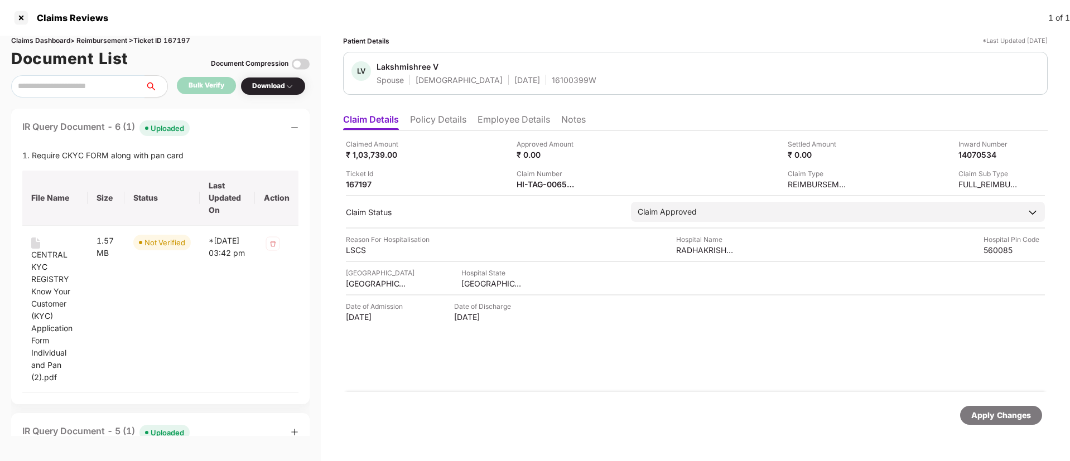
click at [237, 124] on div "IR Query Document - 6 (1) Uploaded" at bounding box center [160, 128] width 276 height 16
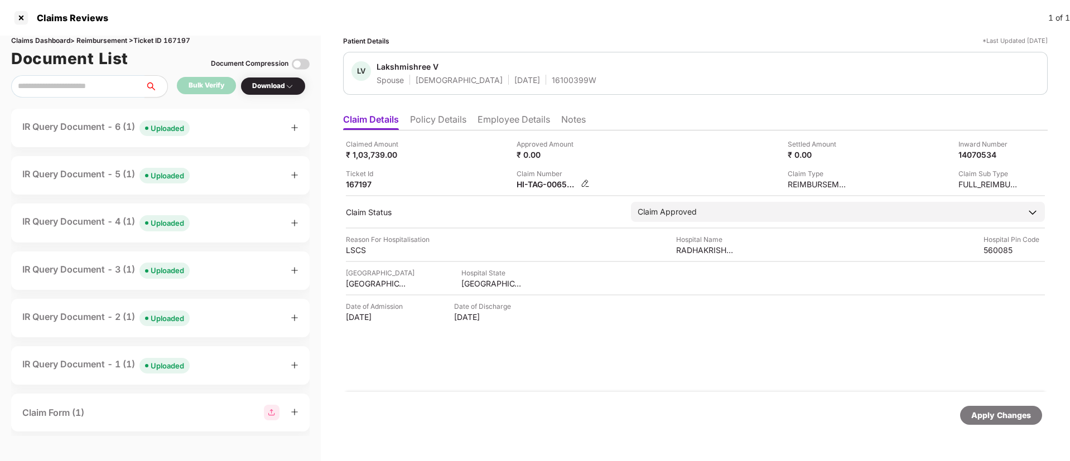
click at [539, 184] on div "HI-TAG-006571133(0)" at bounding box center [547, 184] width 61 height 11
copy div
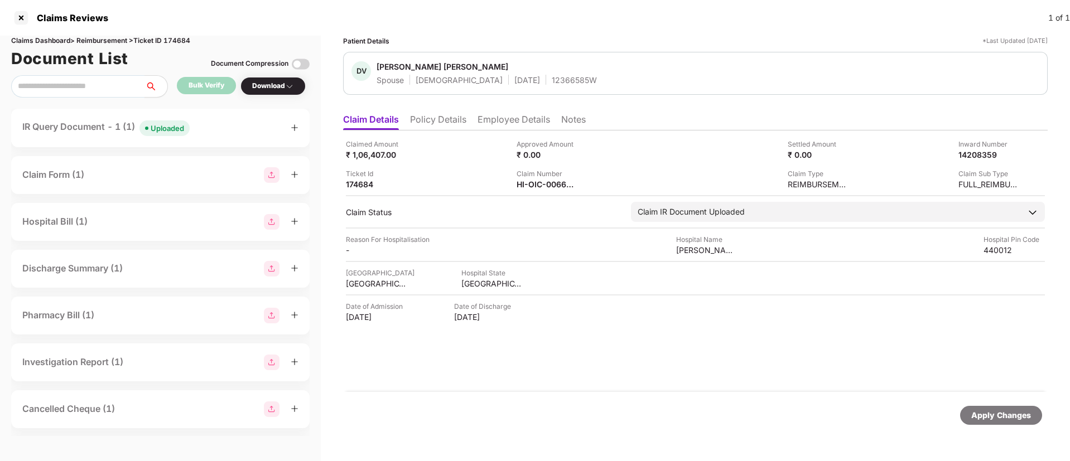
click at [224, 129] on div "IR Query Document - 1 (1) Uploaded" at bounding box center [160, 128] width 276 height 16
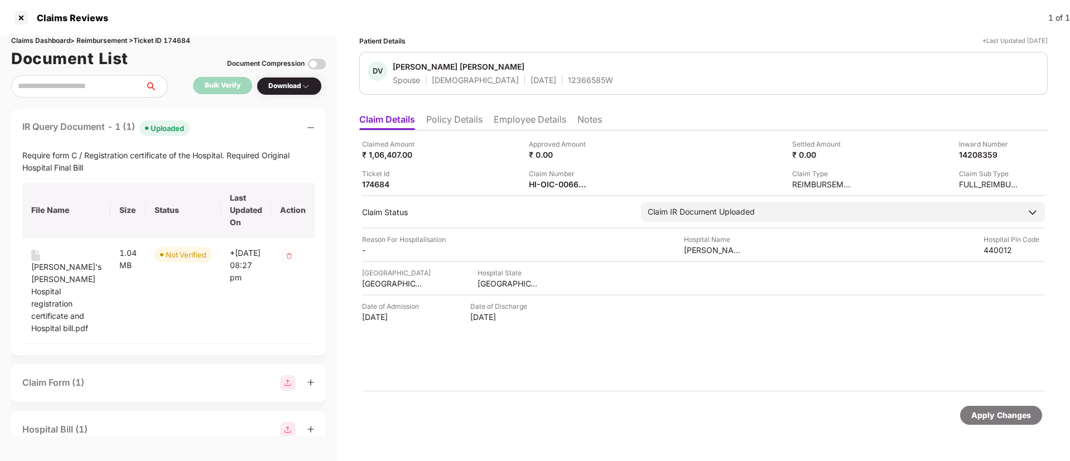
click at [224, 129] on div "IR Query Document - 1 (1) Uploaded" at bounding box center [168, 128] width 292 height 16
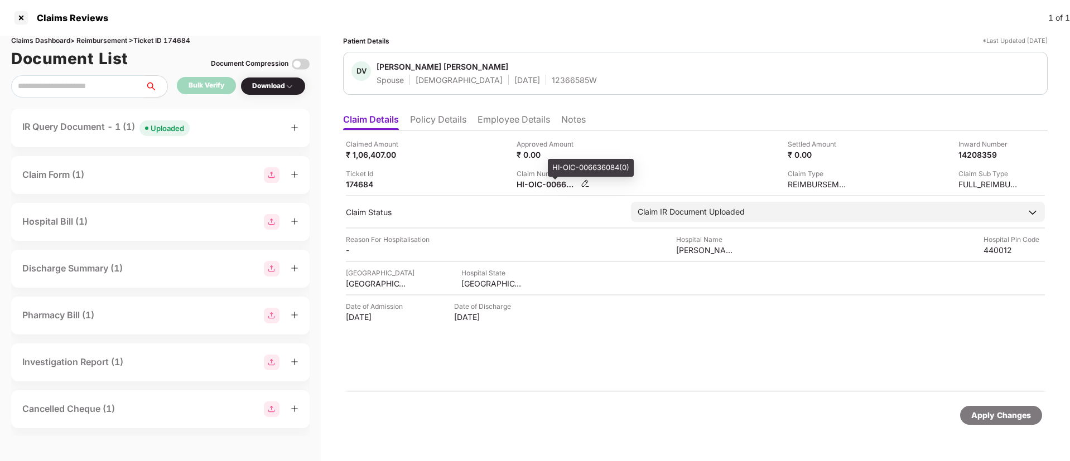
click at [527, 186] on div "HI-OIC-006636084(0)" at bounding box center [547, 184] width 61 height 11
copy div
click at [228, 128] on div "IR Query Document - 1 (1) Uploaded" at bounding box center [160, 128] width 276 height 16
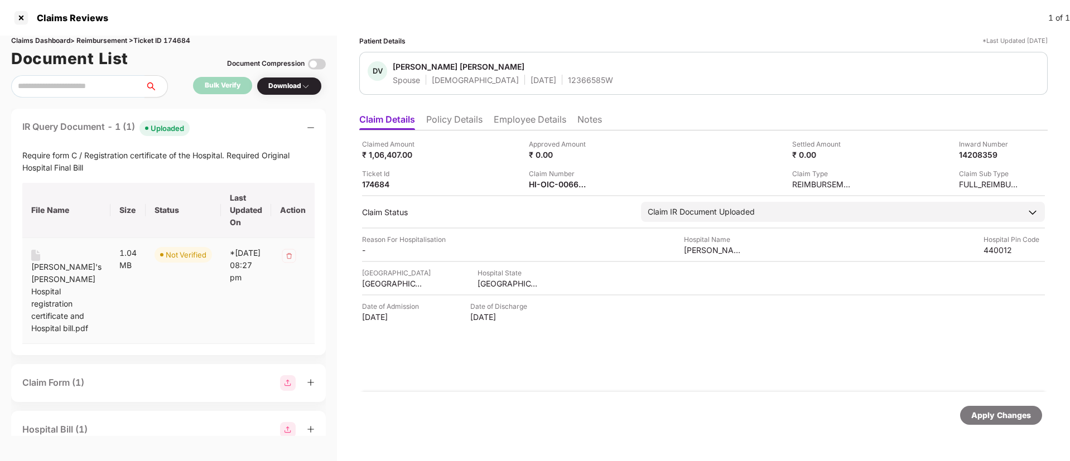
click at [44, 269] on div "[PERSON_NAME]'s [PERSON_NAME] Hospital registration certificate and Hospital bi…" at bounding box center [66, 298] width 70 height 74
click at [531, 124] on li "Employee Details" at bounding box center [530, 122] width 73 height 16
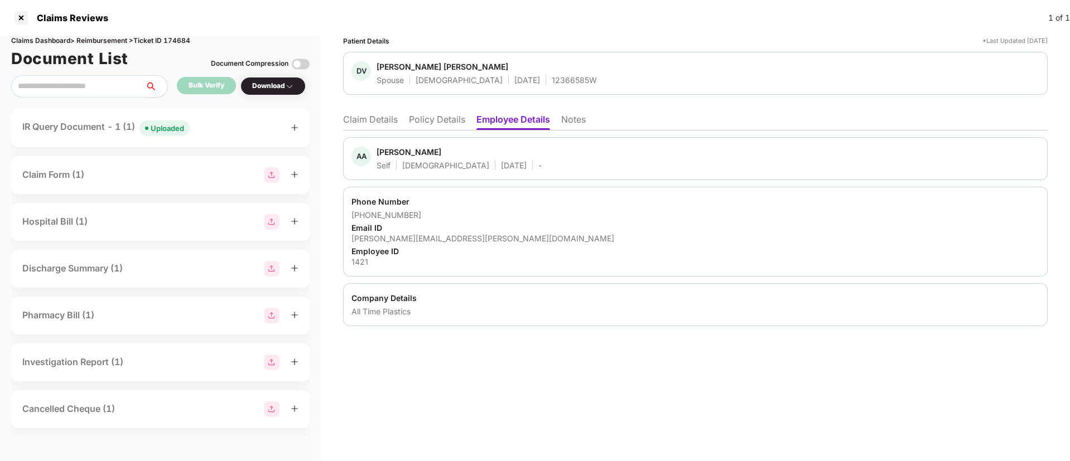
click at [444, 128] on li "Policy Details" at bounding box center [437, 122] width 56 height 16
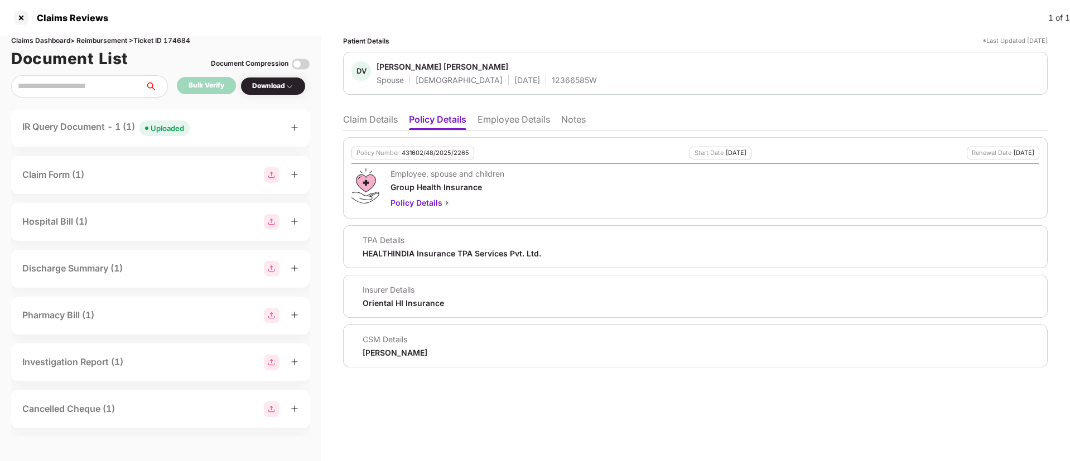
click at [370, 121] on li "Claim Details" at bounding box center [370, 122] width 55 height 16
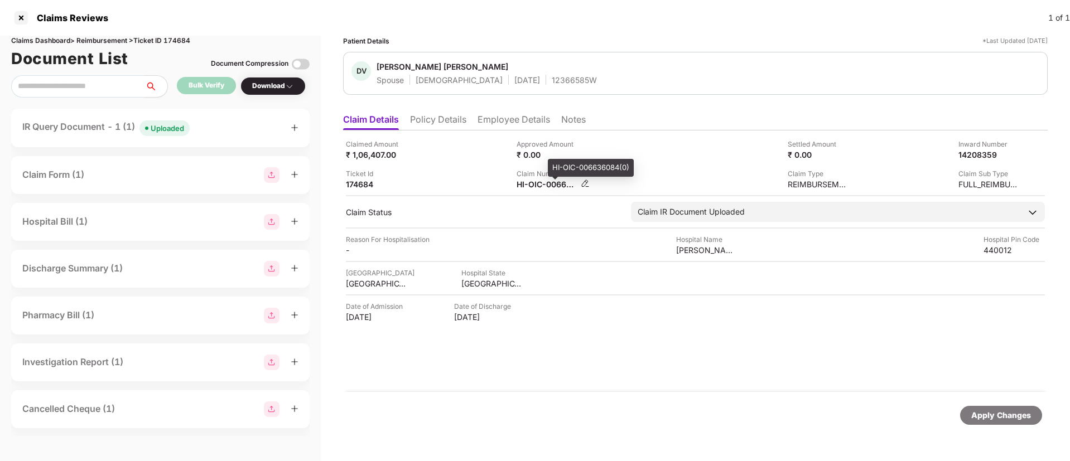
click at [532, 180] on div "HI-OIC-006636084(0)" at bounding box center [547, 184] width 61 height 11
click at [528, 185] on div "HI-OIC-006636084(0)" at bounding box center [547, 184] width 61 height 11
copy div
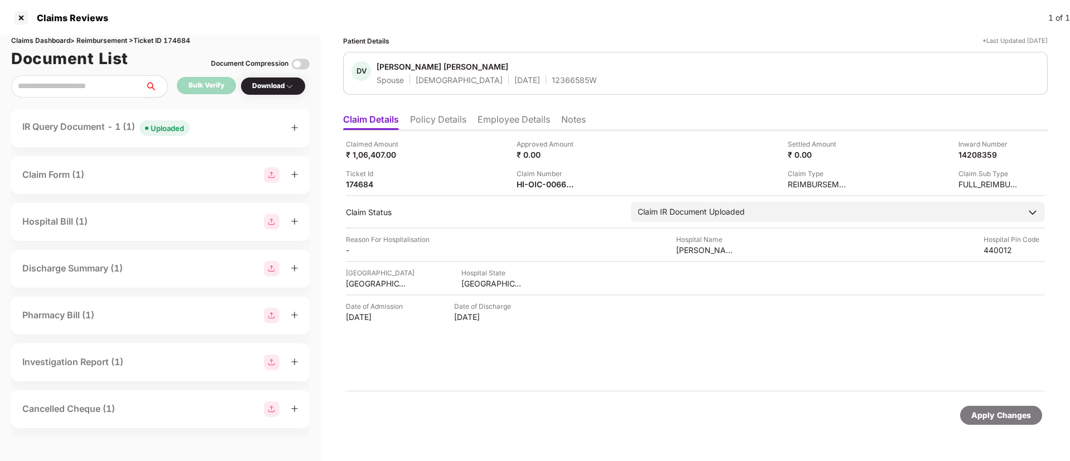
click at [224, 138] on div "IR Query Document - 1 (1) Uploaded" at bounding box center [160, 128] width 299 height 38
click at [224, 130] on div "IR Query Document - 1 (1) Uploaded" at bounding box center [160, 128] width 276 height 16
click at [492, 123] on li "Employee Details" at bounding box center [514, 122] width 73 height 16
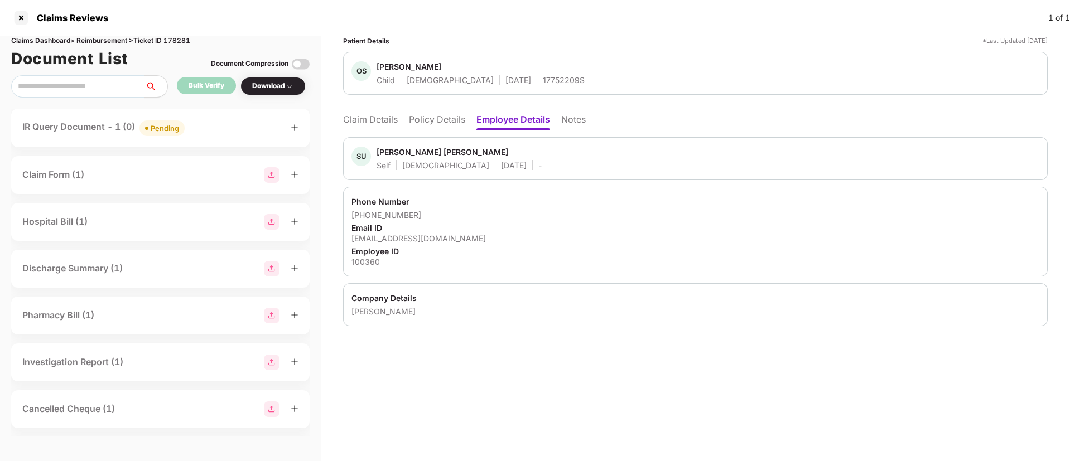
click at [444, 128] on li "Policy Details" at bounding box center [437, 122] width 56 height 16
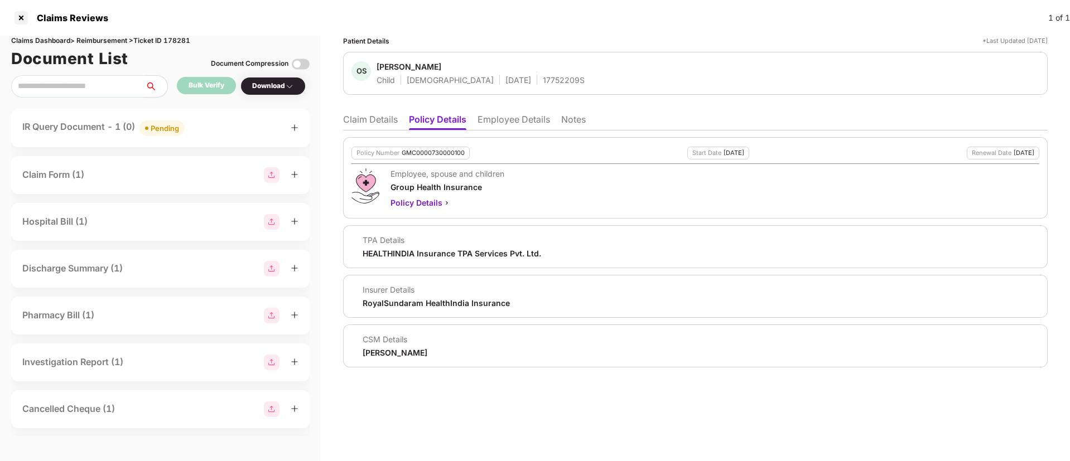
click at [370, 125] on li "Claim Details" at bounding box center [370, 122] width 55 height 16
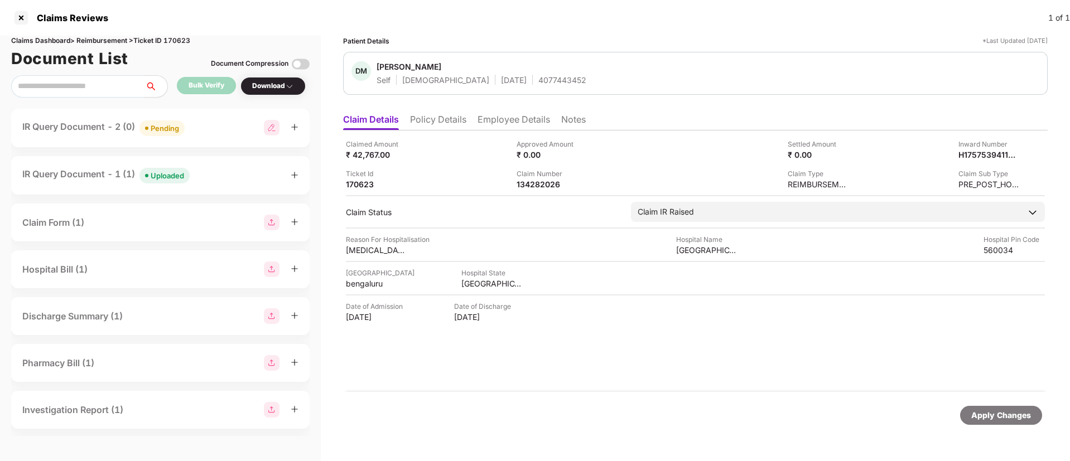
drag, startPoint x: 446, startPoint y: 123, endPoint x: 446, endPoint y: 129, distance: 6.7
click at [446, 122] on li "Policy Details" at bounding box center [438, 122] width 56 height 16
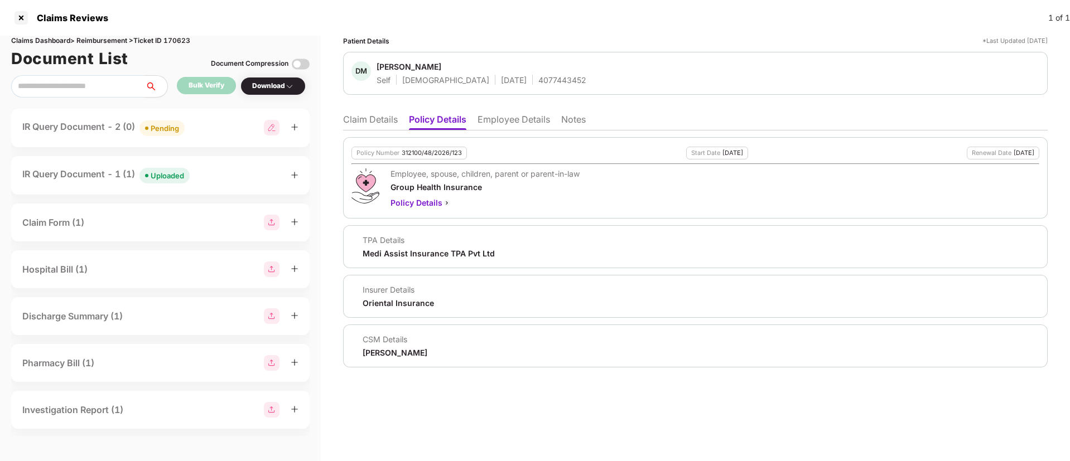
click at [495, 123] on li "Employee Details" at bounding box center [514, 122] width 73 height 16
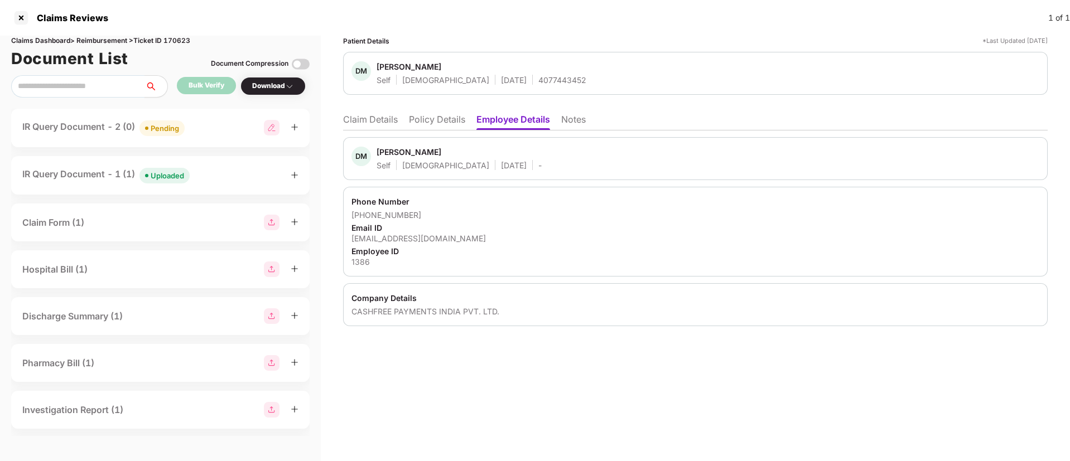
click at [442, 116] on li "Policy Details" at bounding box center [437, 122] width 56 height 16
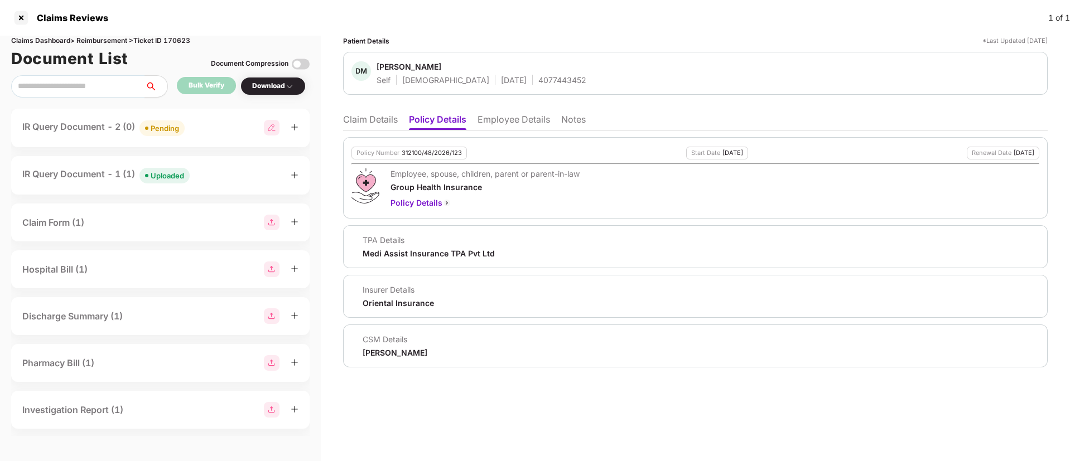
click at [355, 113] on ul "Claim Details Policy Details Employee Details Notes" at bounding box center [695, 119] width 705 height 22
drag, startPoint x: 372, startPoint y: 118, endPoint x: 381, endPoint y: 122, distance: 9.5
click at [373, 118] on li "Claim Details" at bounding box center [370, 122] width 55 height 16
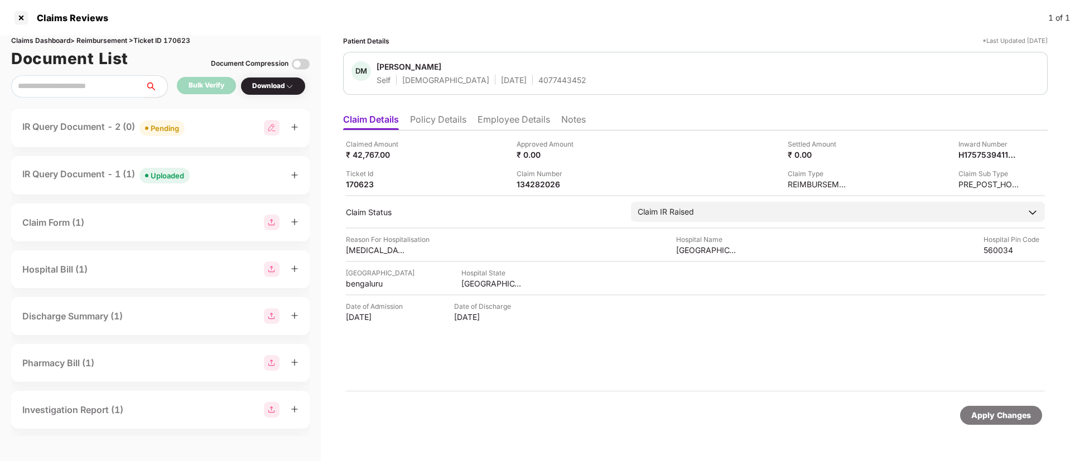
click at [229, 133] on div "IR Query Document - 2 (0) Pending" at bounding box center [160, 128] width 276 height 16
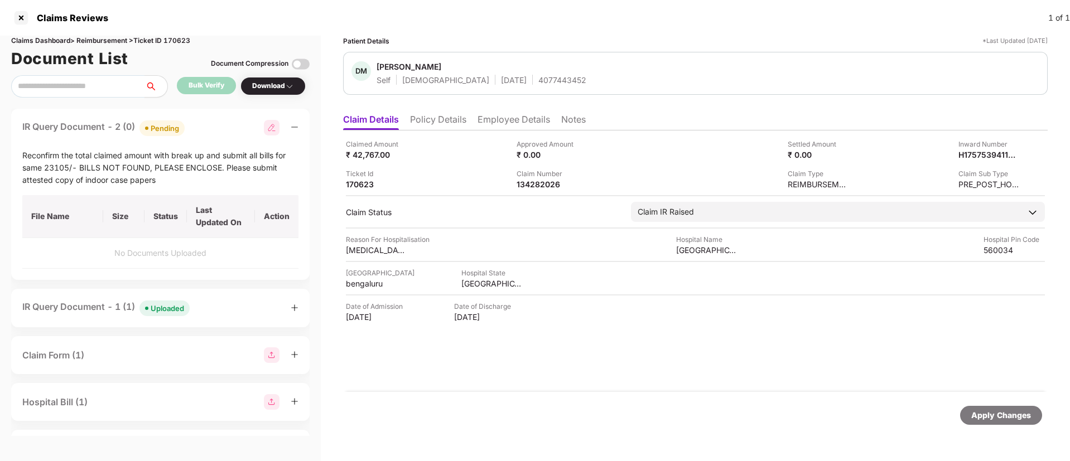
click at [212, 311] on div "IR Query Document - 1 (1) Uploaded" at bounding box center [160, 308] width 276 height 16
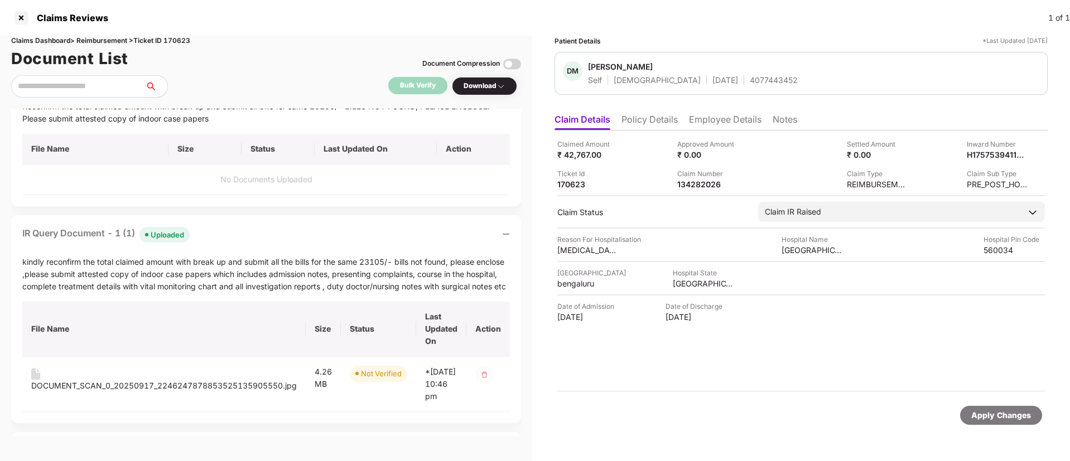
scroll to position [84, 0]
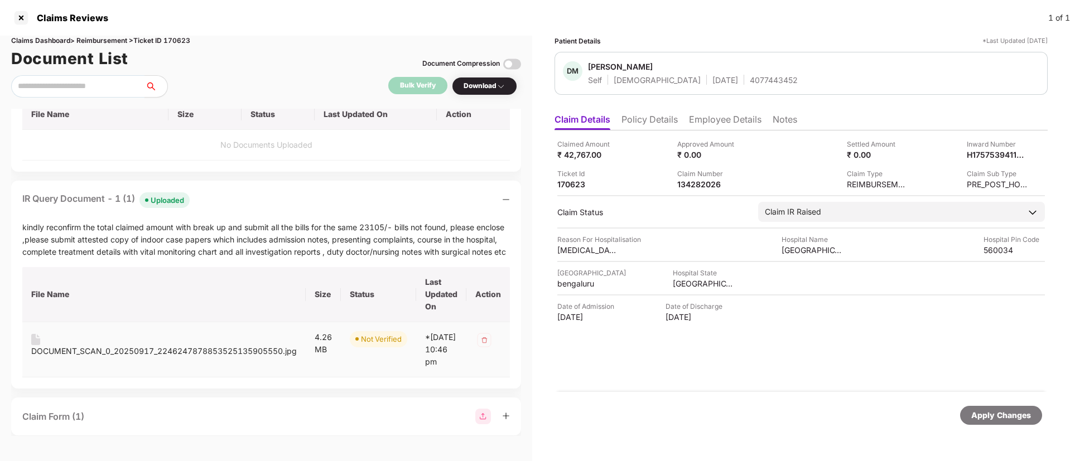
click at [188, 351] on div "DOCUMENT_SCAN_0_20250917_2246247878853525135905550.jpg" at bounding box center [164, 351] width 266 height 12
click at [237, 205] on div "IR Query Document - 1 (1) Uploaded" at bounding box center [266, 200] width 488 height 16
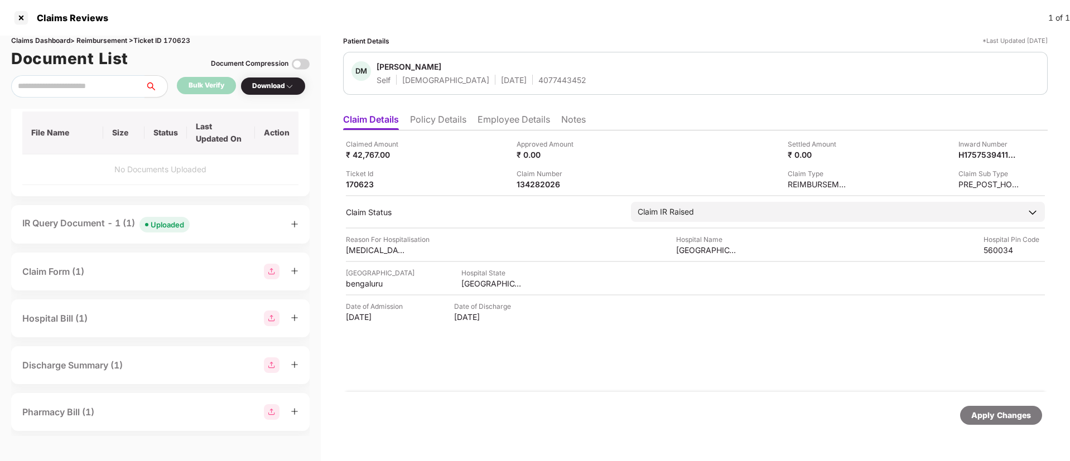
scroll to position [96, 0]
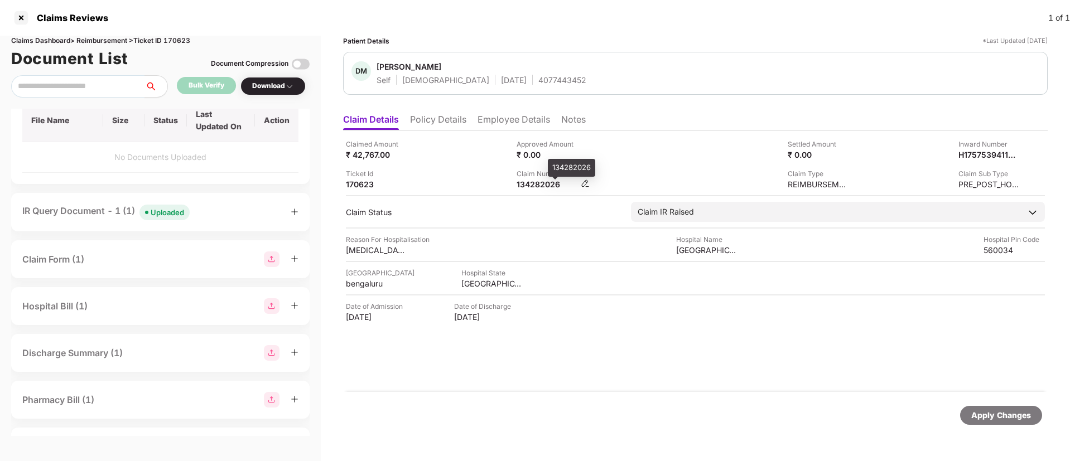
click at [535, 181] on div "134282026" at bounding box center [547, 184] width 61 height 11
copy div "134282026"
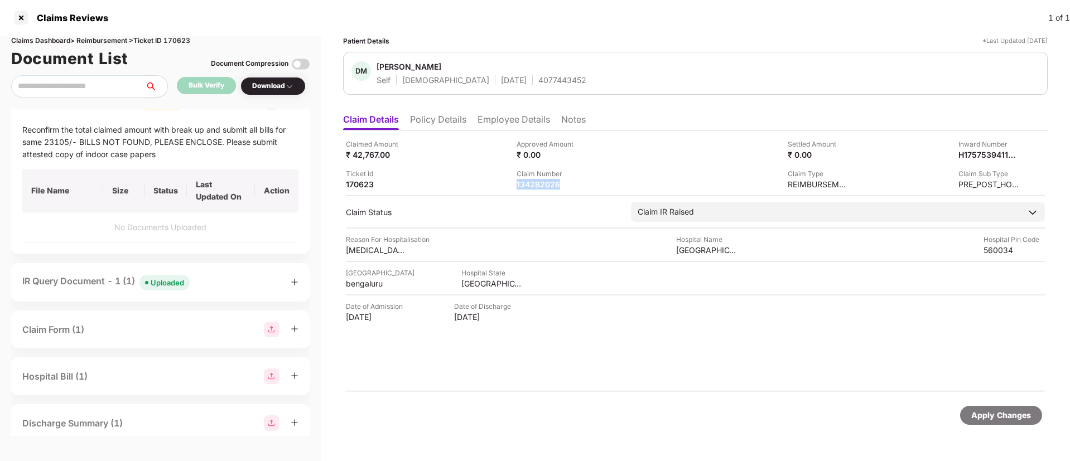
scroll to position [0, 0]
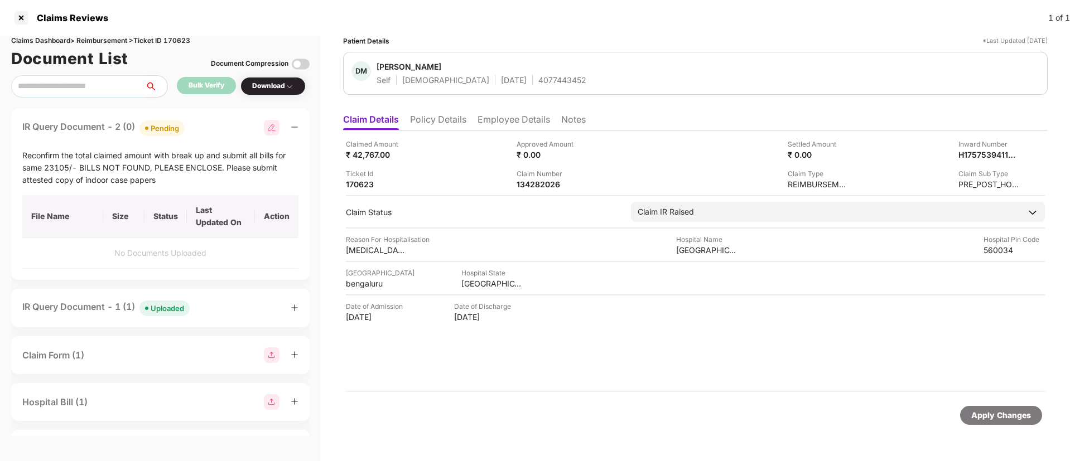
click at [224, 124] on div "IR Query Document - 2 (0) Pending" at bounding box center [160, 128] width 276 height 16
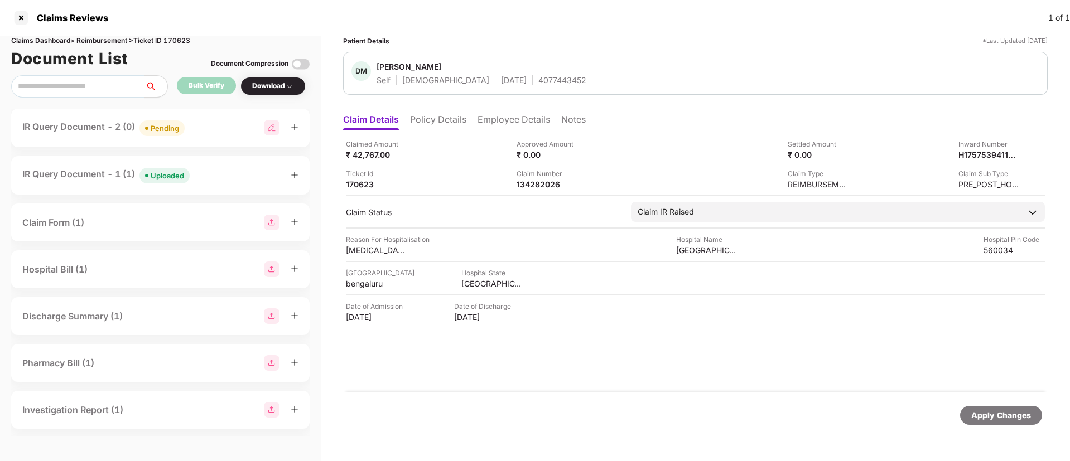
click at [215, 176] on div "IR Query Document - 1 (1) Uploaded" at bounding box center [160, 175] width 276 height 16
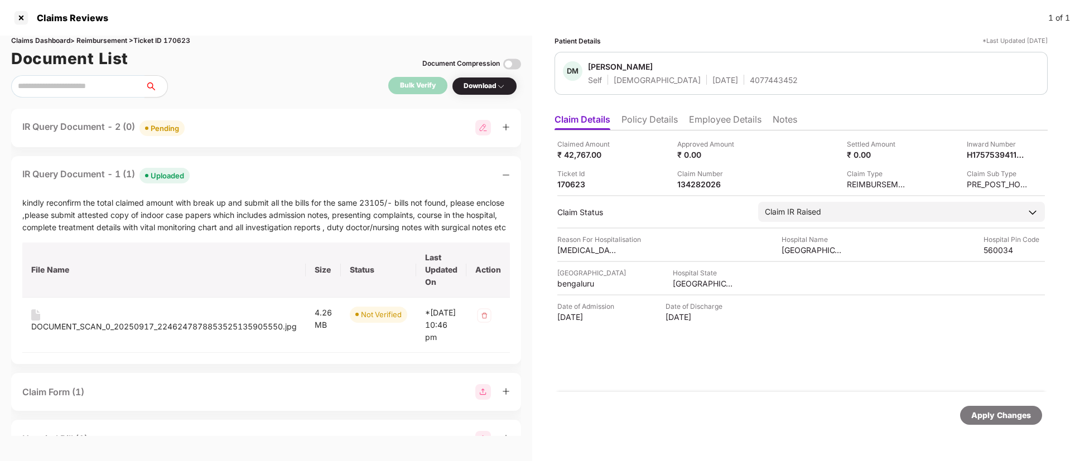
click at [241, 184] on div "IR Query Document - 1 (1) Uploaded kindly reconfirm the total claimed amount wi…" at bounding box center [266, 260] width 510 height 208
click at [223, 324] on div "DOCUMENT_SCAN_0_20250917_2246247878853525135905550.jpg" at bounding box center [164, 327] width 266 height 12
click at [234, 177] on div "IR Query Document - 1 (1) Uploaded" at bounding box center [266, 175] width 488 height 16
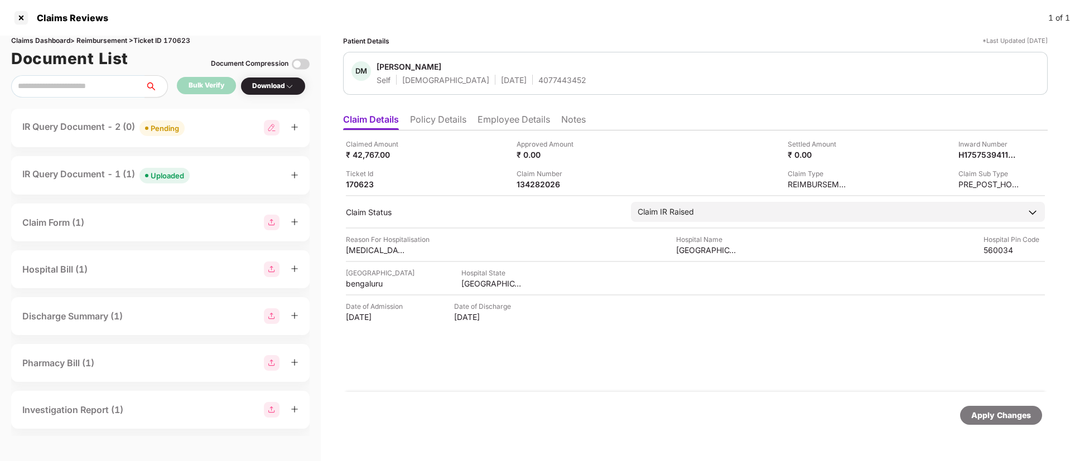
click at [215, 119] on div "IR Query Document - 2 (0) Pending" at bounding box center [160, 128] width 299 height 38
click at [215, 127] on div "IR Query Document - 2 (0) Pending" at bounding box center [160, 128] width 276 height 16
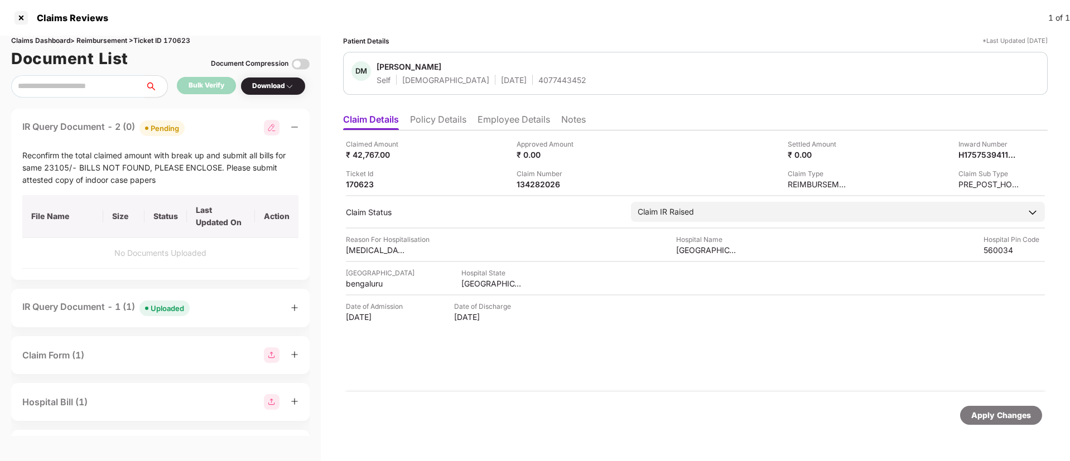
click at [214, 126] on div "IR Query Document - 2 (0) Pending" at bounding box center [160, 128] width 276 height 16
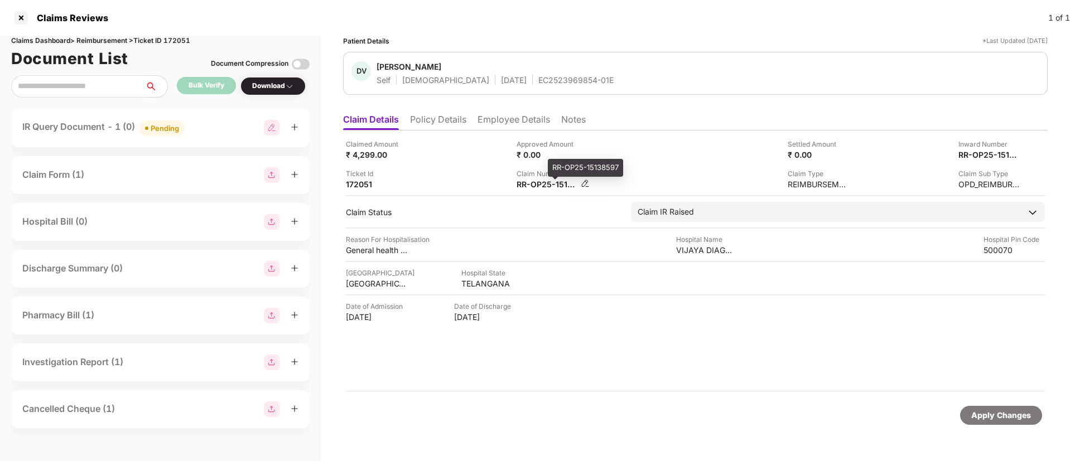
click at [536, 184] on div "RR-OP25-15138597" at bounding box center [547, 184] width 61 height 11
copy div
click at [219, 123] on div "IR Query Document - 1 (0) Pending" at bounding box center [160, 128] width 276 height 16
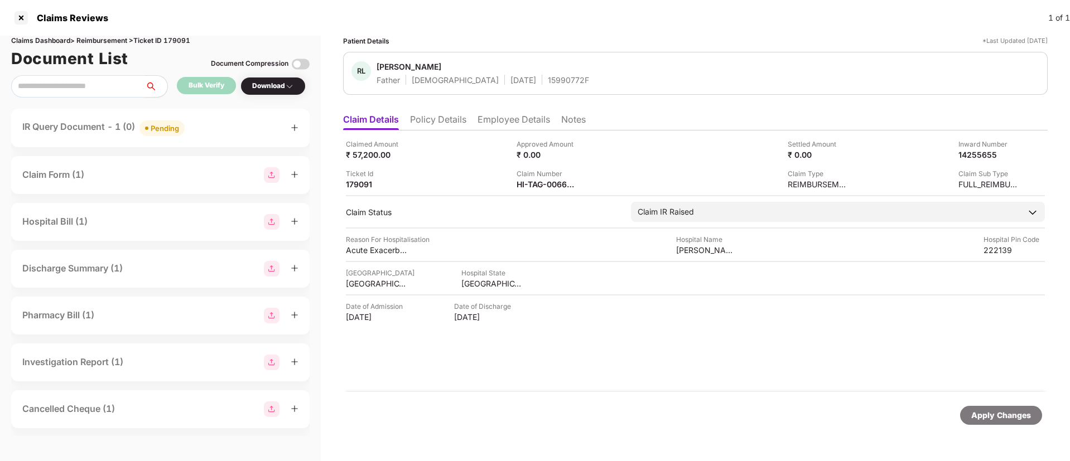
click at [209, 129] on div "IR Query Document - 1 (0) Pending" at bounding box center [160, 128] width 276 height 16
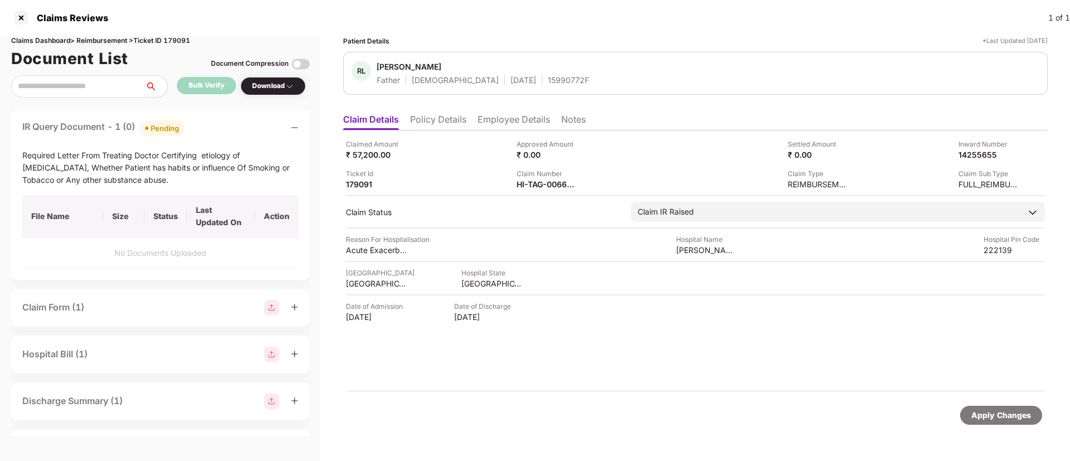
click at [251, 126] on div "IR Query Document - 1 (0) Pending" at bounding box center [160, 128] width 276 height 16
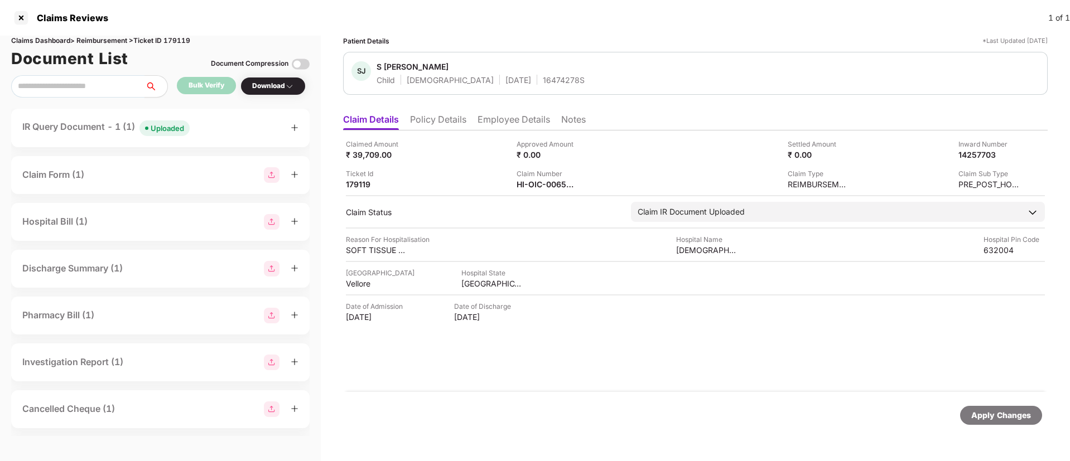
click at [246, 136] on div "IR Query Document - 1 (1) Uploaded" at bounding box center [160, 128] width 299 height 38
click at [209, 127] on div "IR Query Document - 1 (1) Uploaded" at bounding box center [160, 128] width 276 height 16
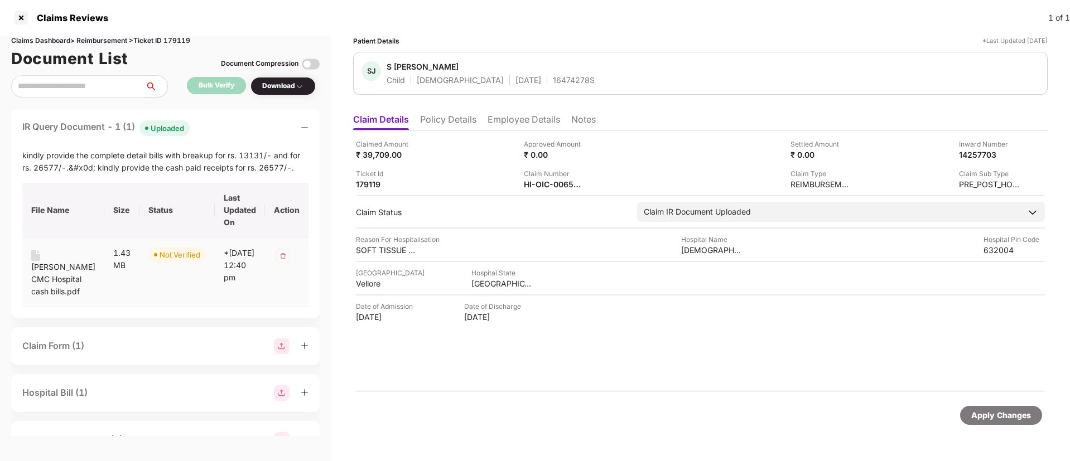
click at [43, 282] on div "[PERSON_NAME] CMC Hospital cash bills.pdf" at bounding box center [63, 279] width 64 height 37
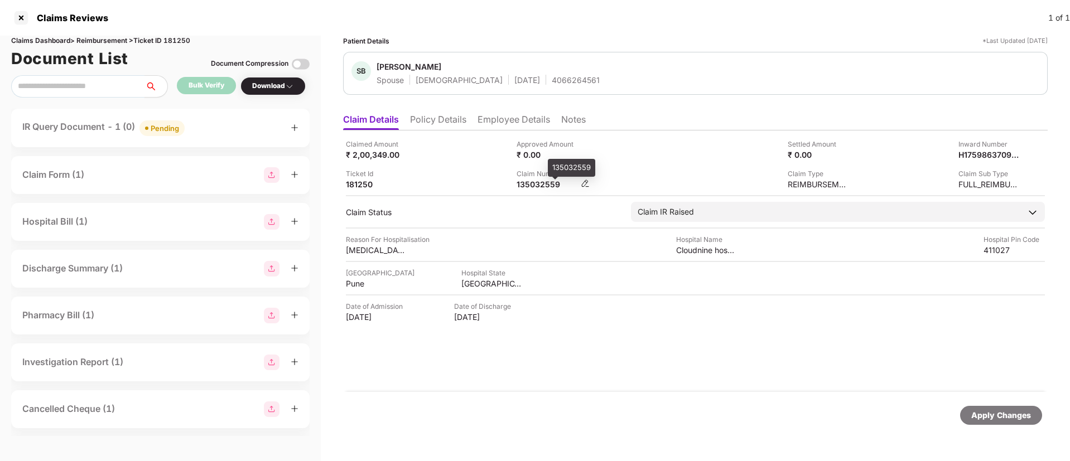
click at [529, 185] on div "135032559" at bounding box center [547, 184] width 61 height 11
copy div "135032559"
click at [522, 181] on div "135032559" at bounding box center [547, 184] width 61 height 11
click at [523, 180] on div "135032559" at bounding box center [547, 184] width 61 height 11
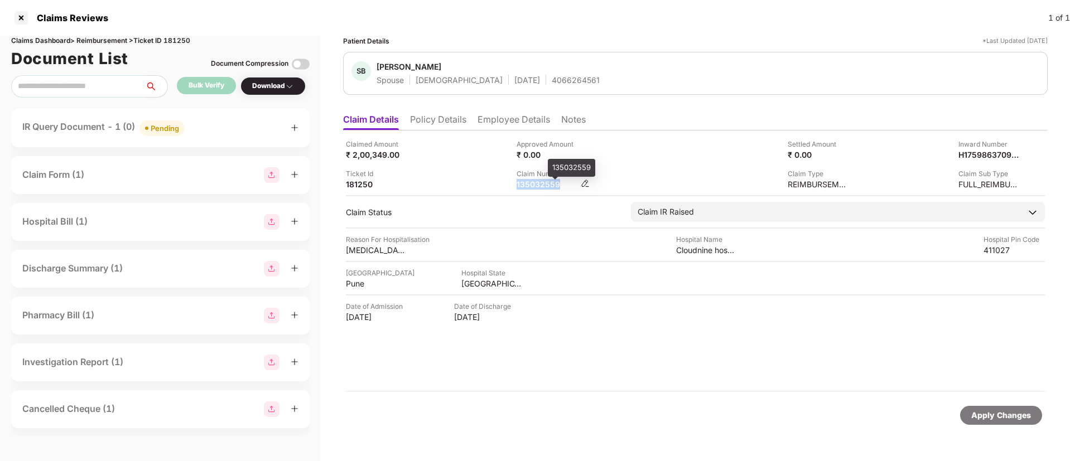
copy div "135032559"
click at [211, 124] on div "IR Query Document - 1 (0) Pending" at bounding box center [160, 128] width 276 height 16
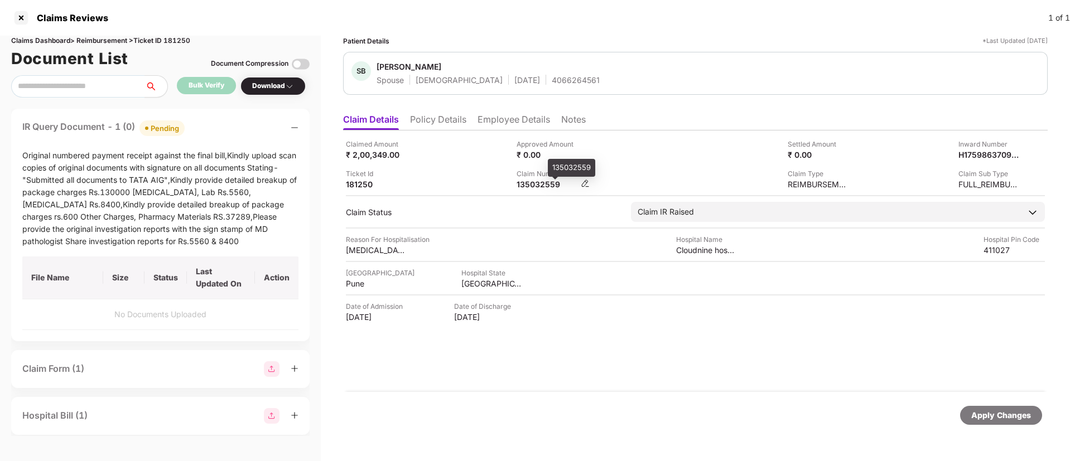
click at [552, 187] on div "135032559" at bounding box center [547, 184] width 61 height 11
copy div "135032559"
click at [559, 81] on div "SB [PERSON_NAME] Spouse [DEMOGRAPHIC_DATA] [DATE] 4066264561" at bounding box center [696, 73] width 688 height 24
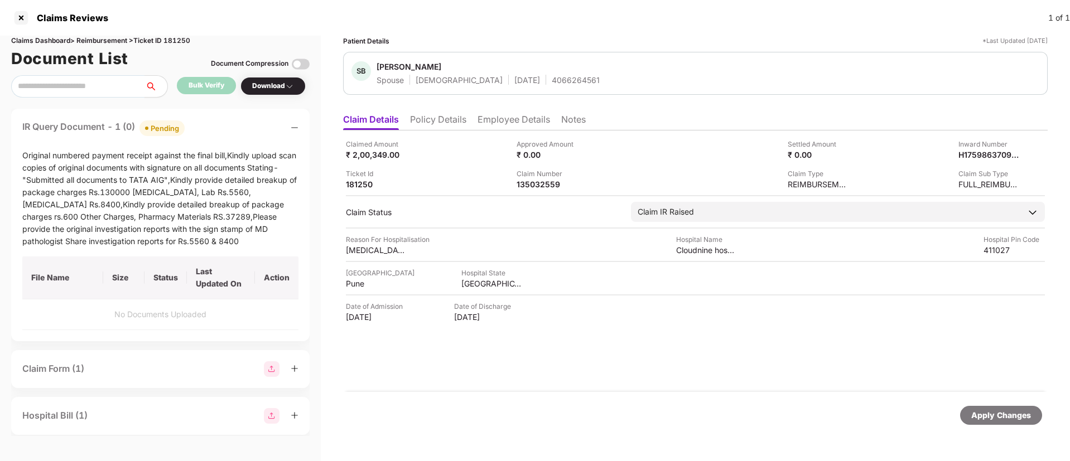
click at [552, 81] on div "4066264561" at bounding box center [576, 80] width 48 height 11
copy div "4066264561"
